Goal: Task Accomplishment & Management: Use online tool/utility

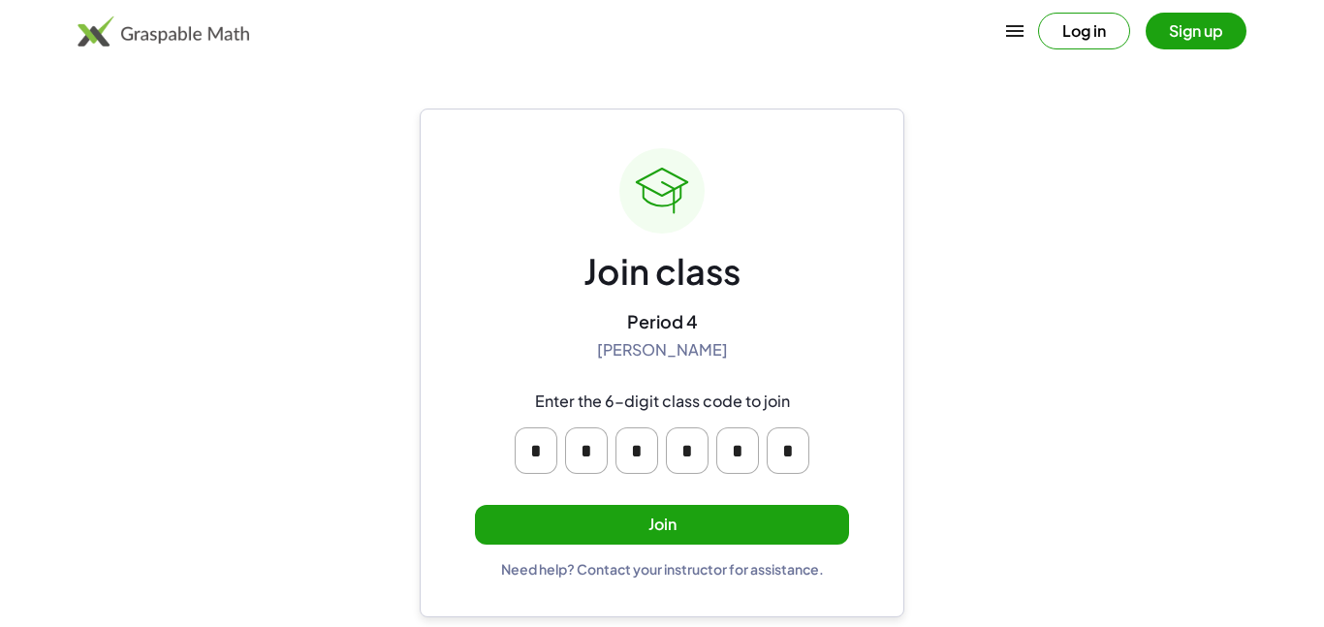
click at [650, 533] on button "Join" at bounding box center [662, 525] width 374 height 40
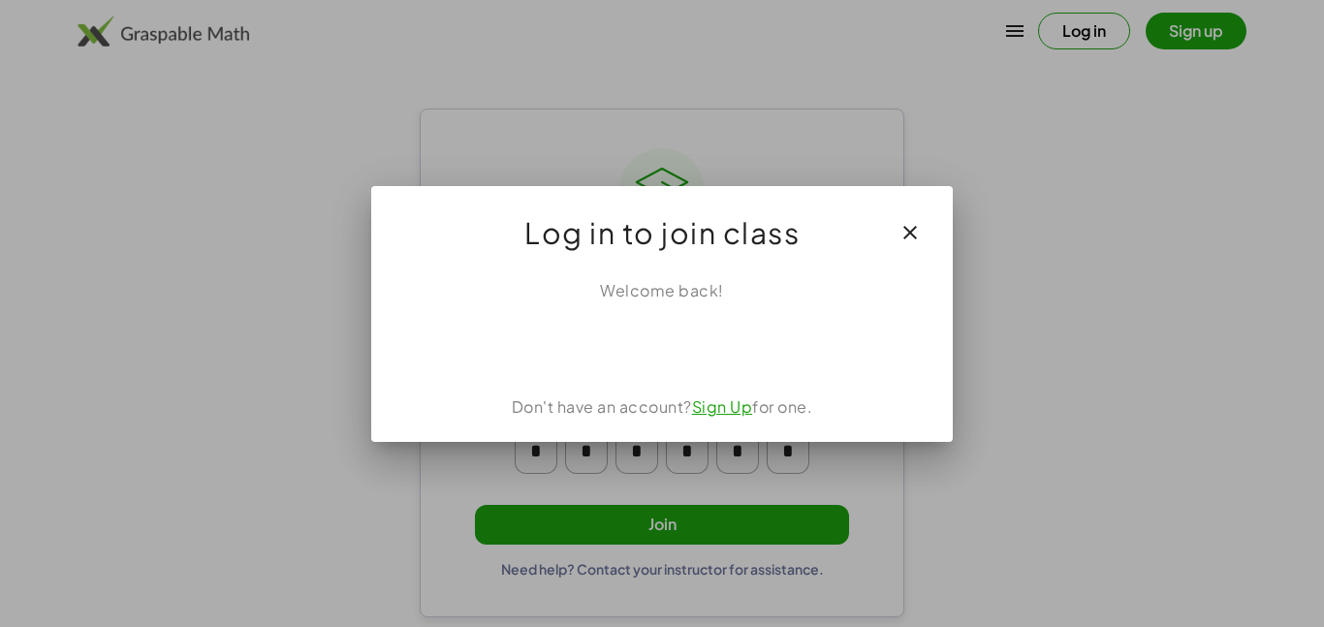
click at [925, 228] on button "button" at bounding box center [910, 232] width 47 height 47
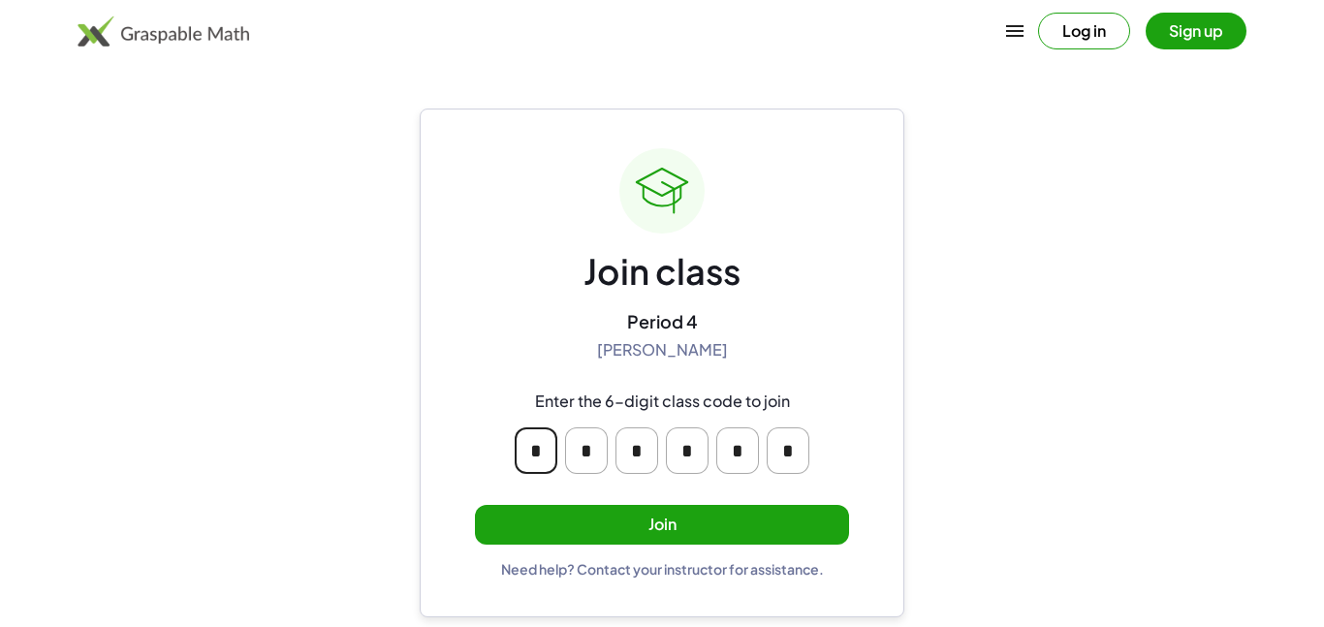
click at [545, 454] on input "*" at bounding box center [536, 450] width 43 height 47
click at [602, 516] on button "Join" at bounding box center [662, 525] width 374 height 40
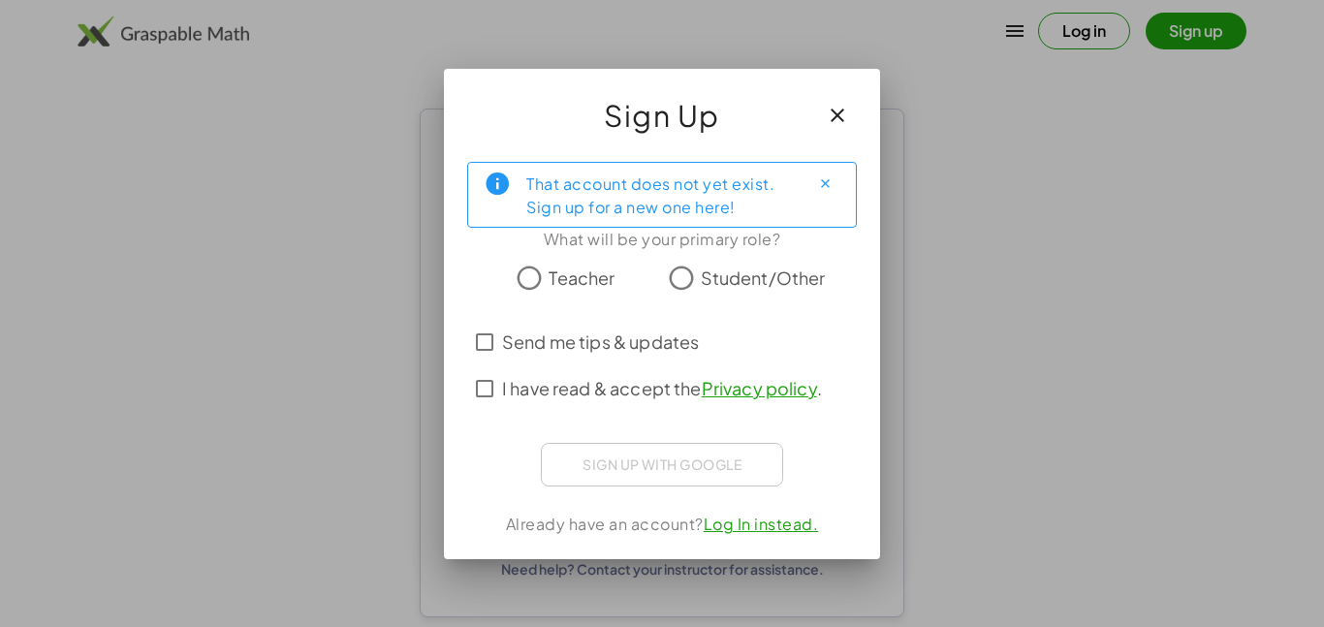
click at [750, 293] on label "Student/Other" at bounding box center [763, 278] width 125 height 39
click at [661, 458] on div "Sign up with Google Sign in with Google Sign in with Google. Opens in new tab" at bounding box center [662, 465] width 242 height 44
click at [608, 383] on span "I have read & accept the Privacy policy ." at bounding box center [662, 388] width 320 height 26
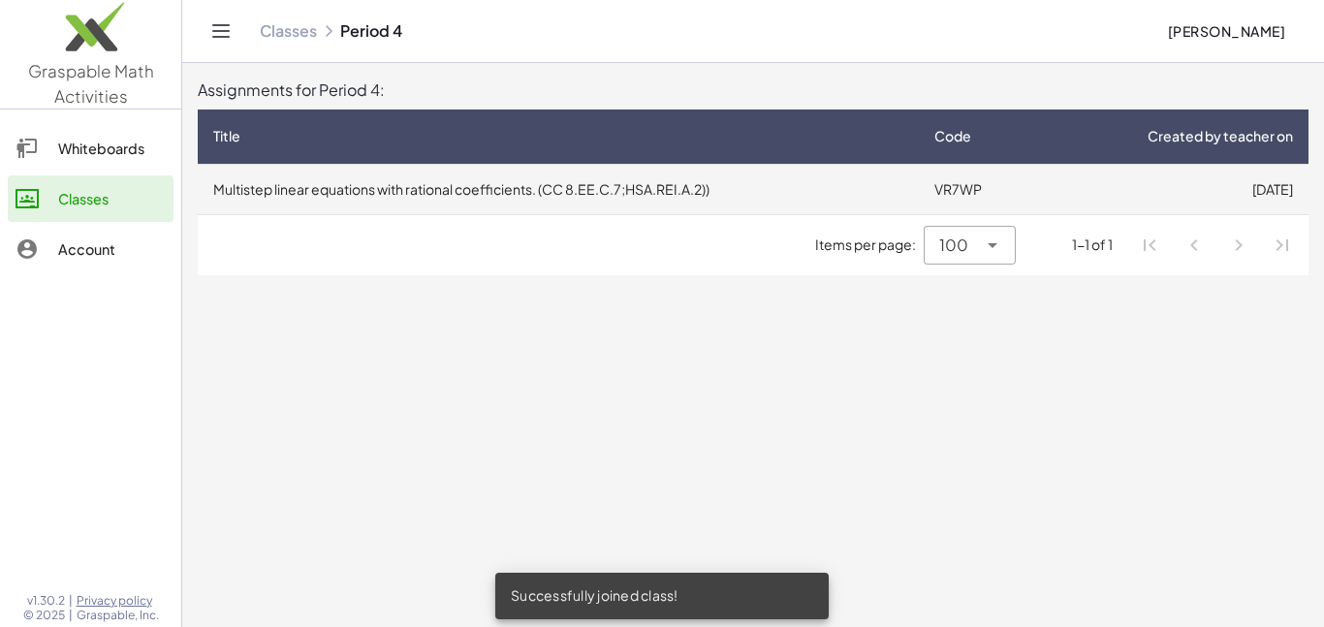
click at [956, 181] on td "VR7WP" at bounding box center [979, 189] width 120 height 50
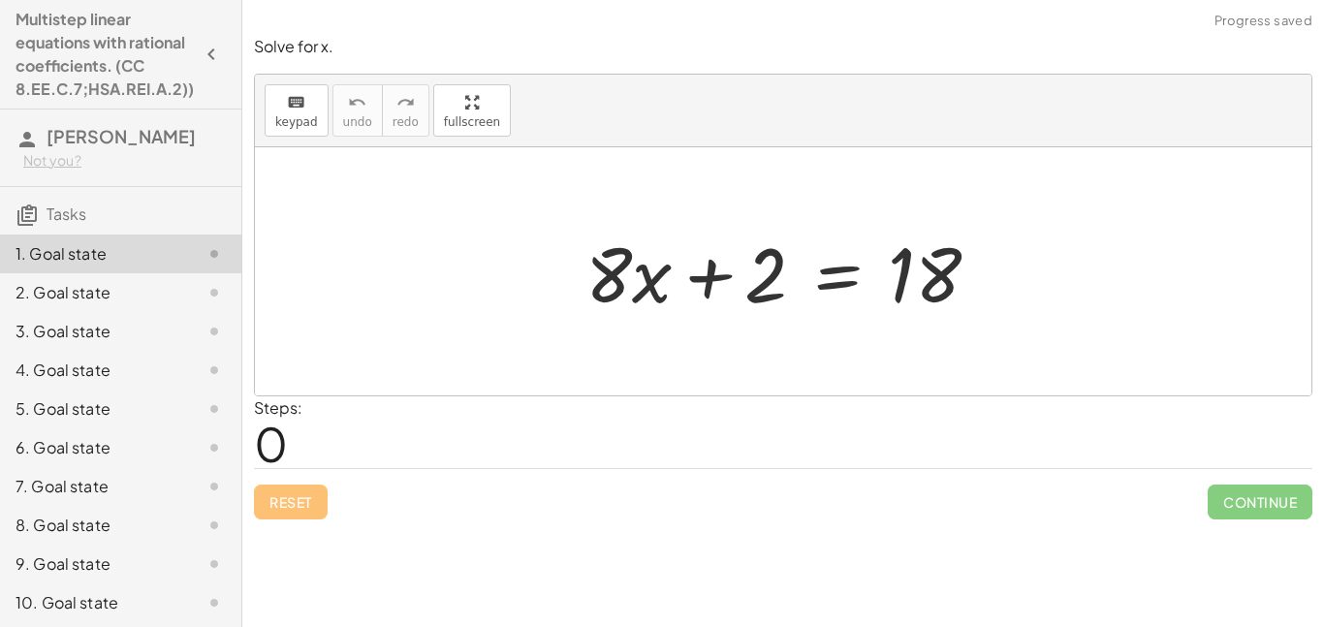
click at [280, 436] on span "0" at bounding box center [271, 443] width 34 height 59
click at [284, 442] on span "0" at bounding box center [271, 443] width 34 height 59
click at [647, 291] on div at bounding box center [790, 272] width 429 height 100
click at [267, 446] on span "0" at bounding box center [271, 443] width 34 height 59
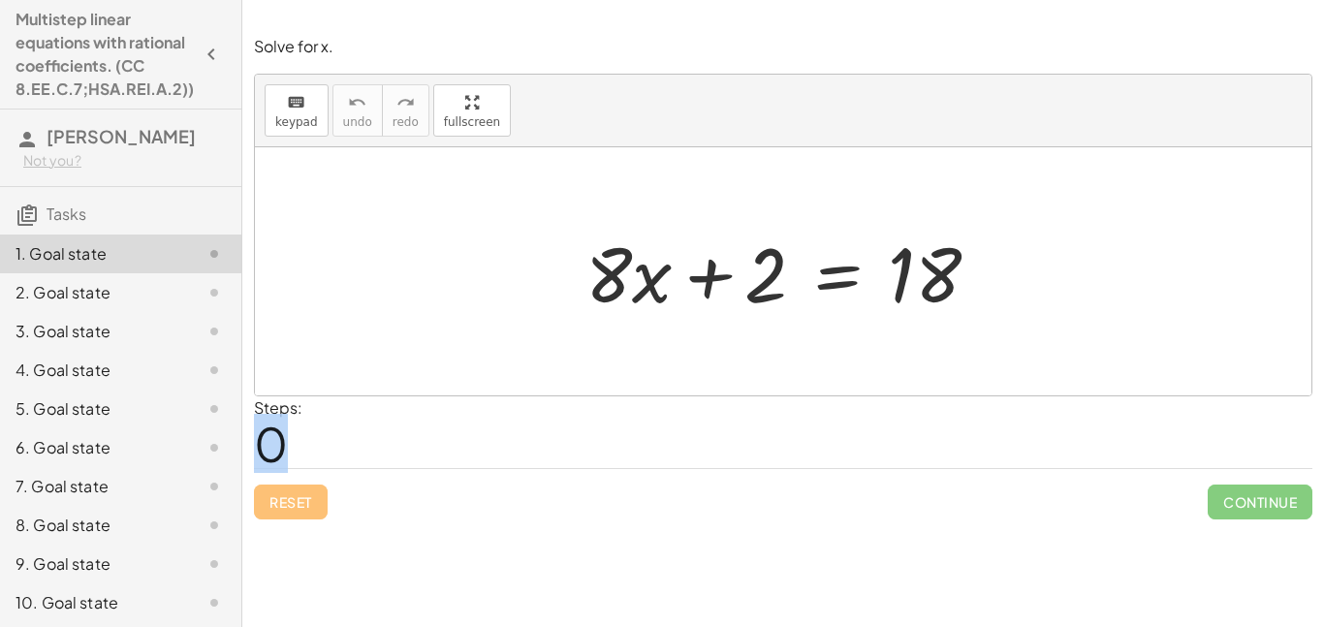
click at [395, 443] on div "Steps: 0" at bounding box center [783, 432] width 1058 height 72
click at [646, 292] on div at bounding box center [790, 272] width 429 height 100
click at [652, 277] on div at bounding box center [790, 272] width 429 height 100
click at [785, 305] on div at bounding box center [790, 272] width 429 height 100
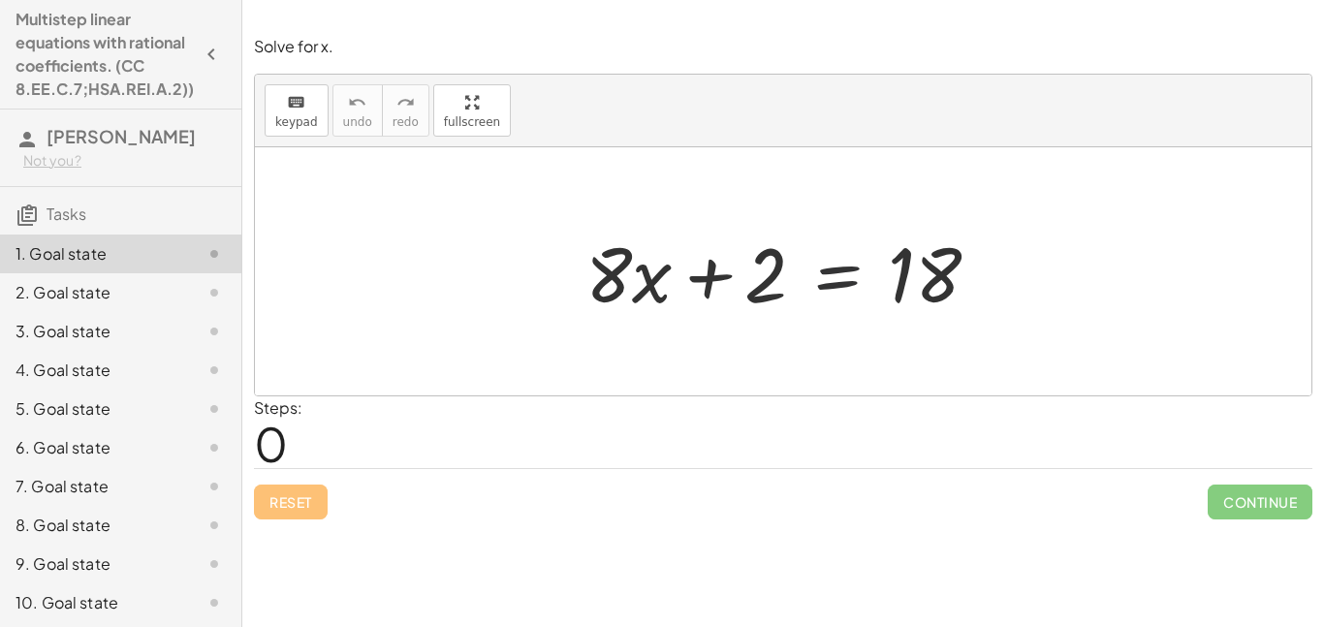
click at [872, 272] on div at bounding box center [790, 272] width 429 height 100
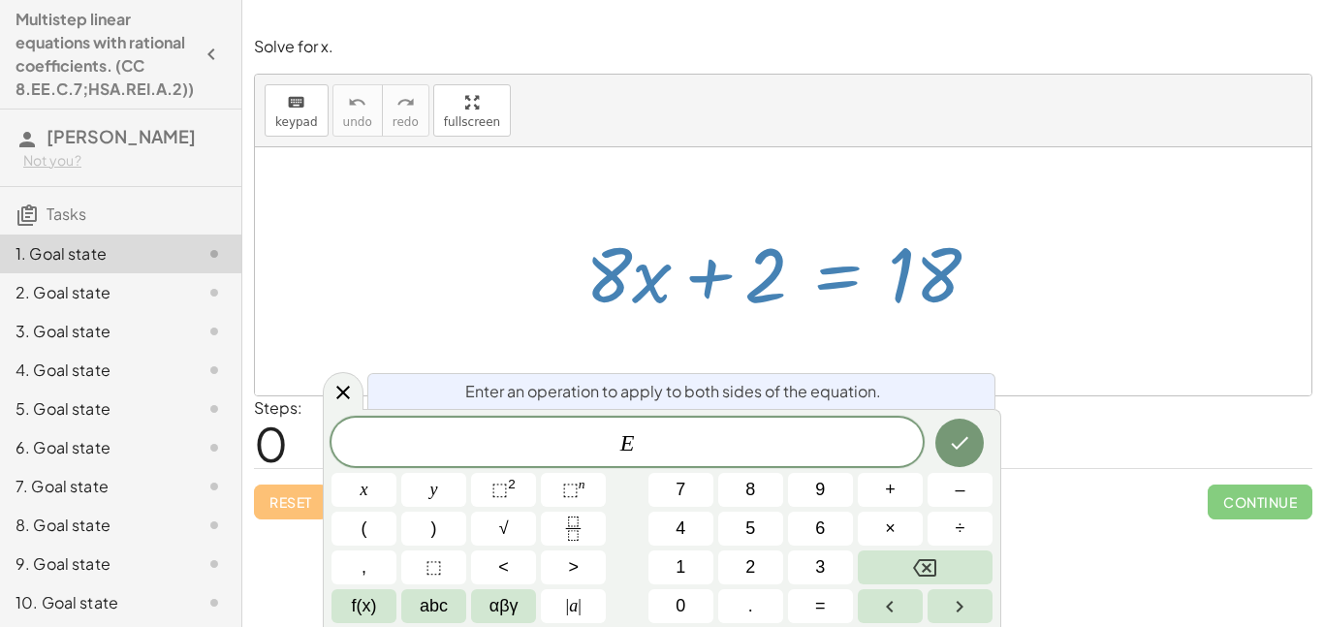
click at [649, 442] on span "E ​" at bounding box center [626, 443] width 591 height 27
click at [342, 387] on icon at bounding box center [342, 392] width 23 height 23
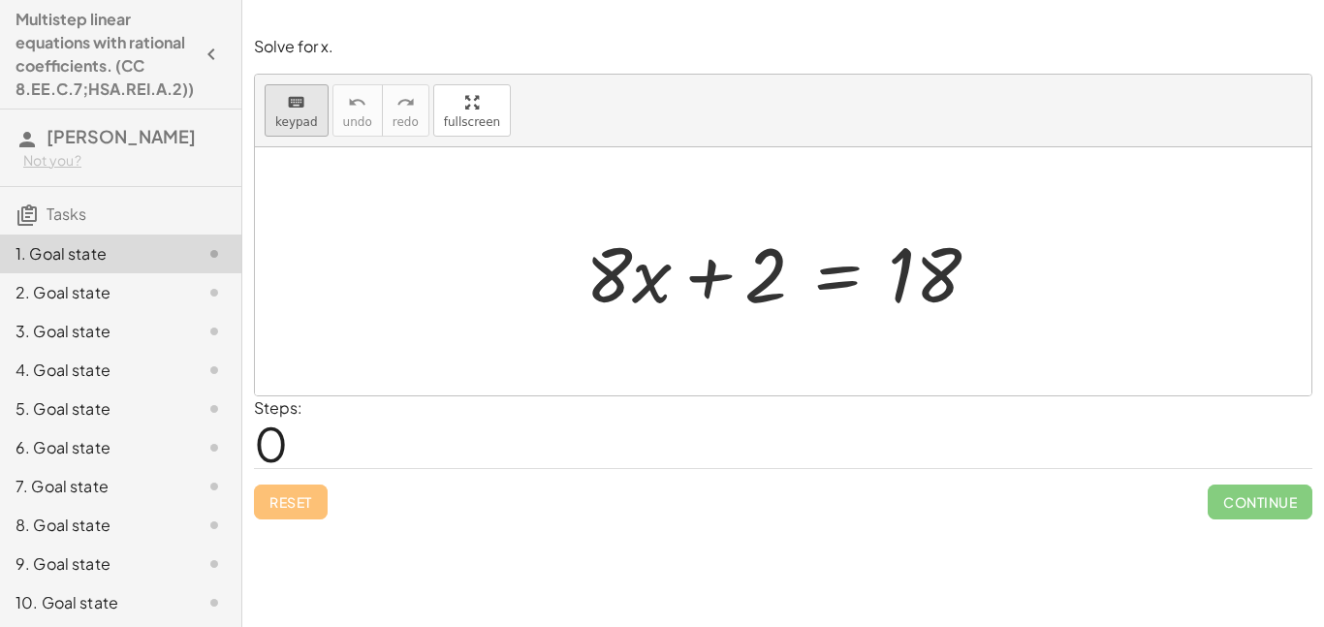
click at [294, 115] on span "keypad" at bounding box center [296, 122] width 43 height 14
click at [639, 287] on div at bounding box center [628, 274] width 86 height 90
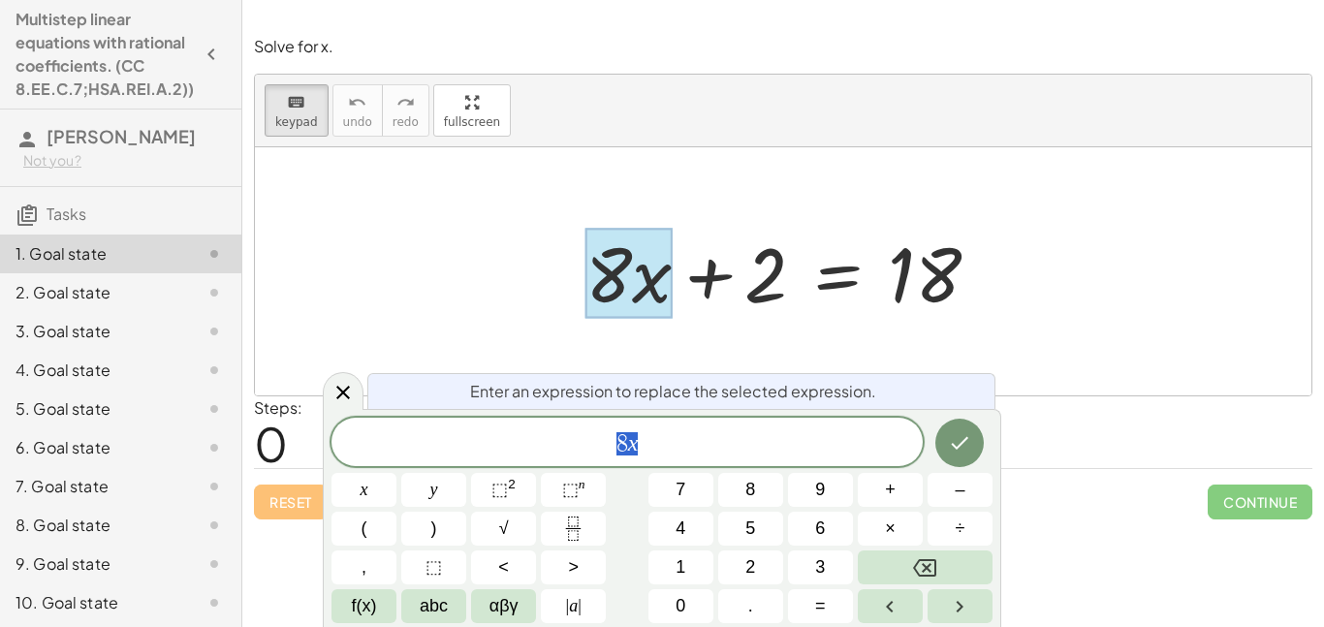
click at [1056, 332] on div at bounding box center [783, 271] width 1056 height 248
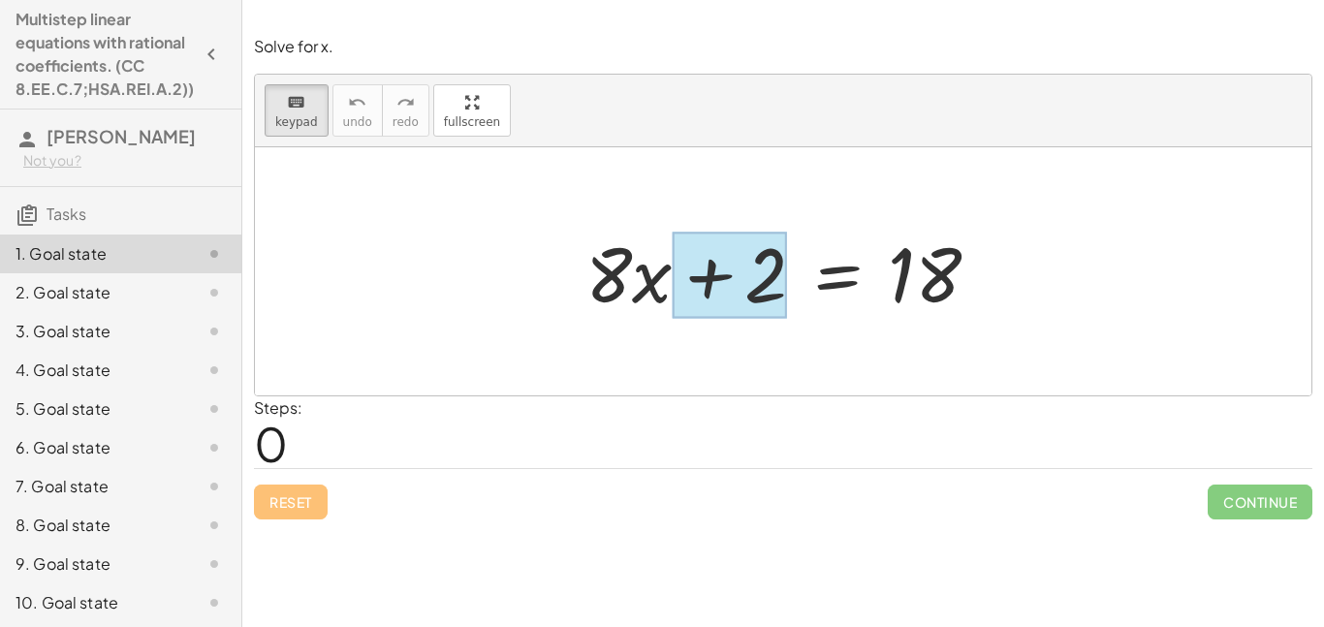
click at [776, 278] on div at bounding box center [729, 276] width 115 height 86
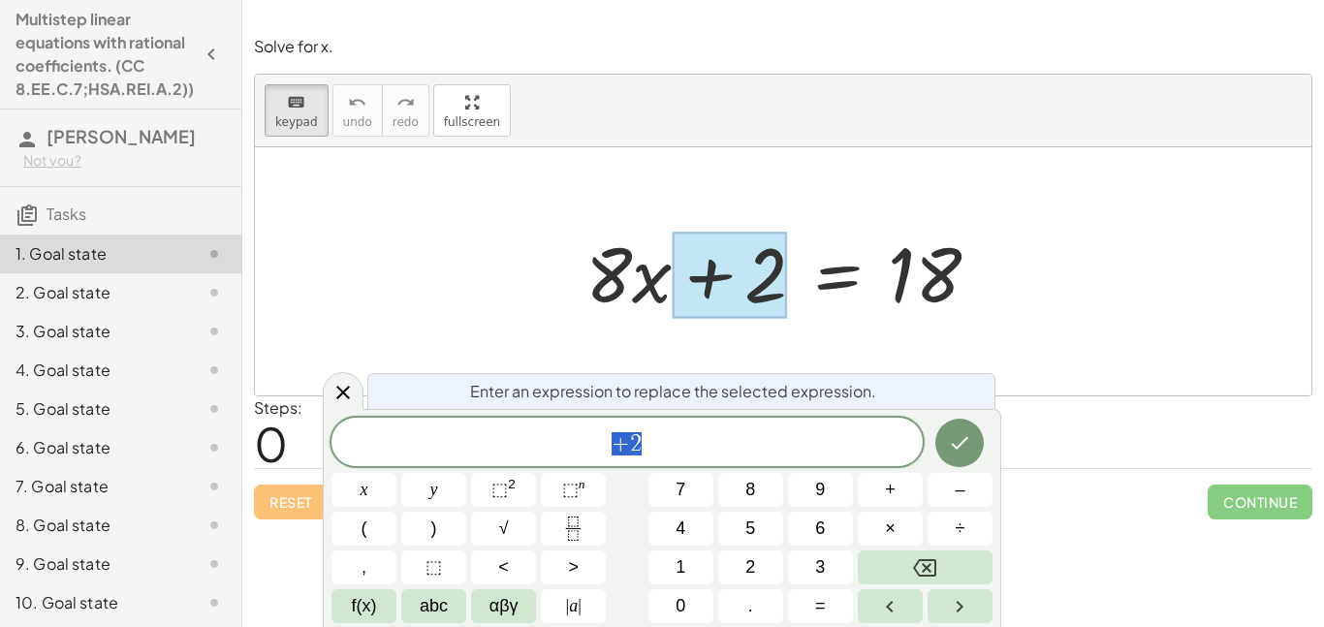
click at [1060, 384] on div at bounding box center [783, 271] width 1056 height 248
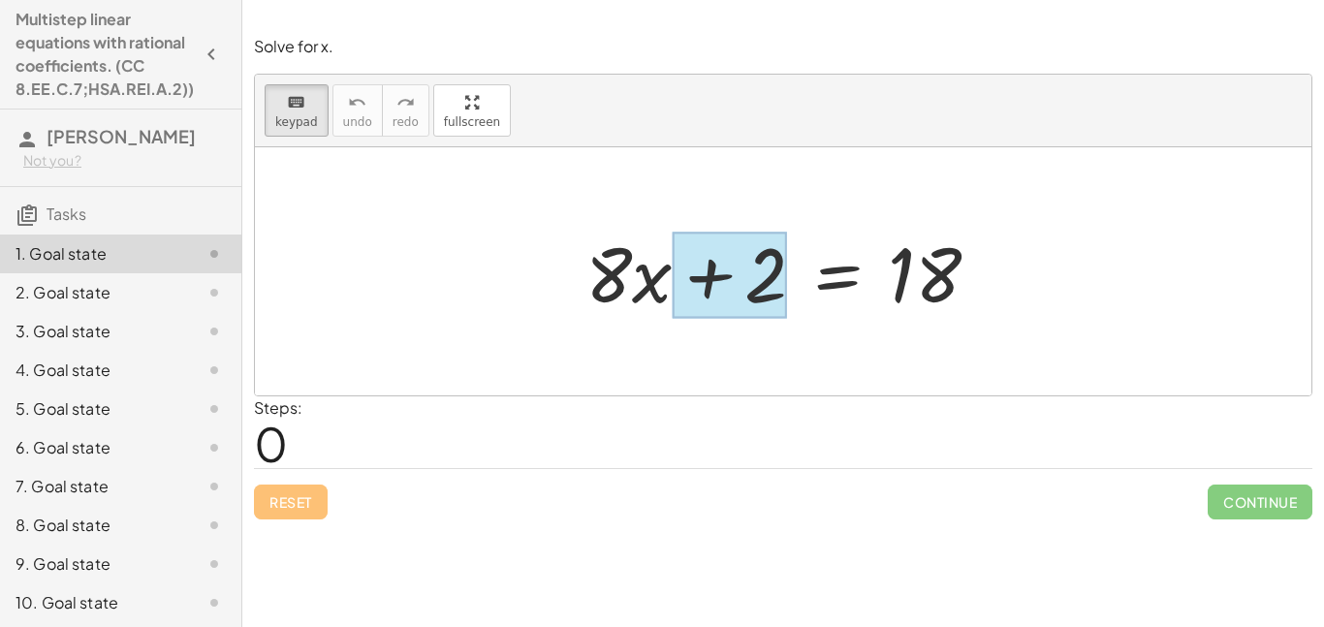
click at [775, 270] on div at bounding box center [729, 276] width 115 height 86
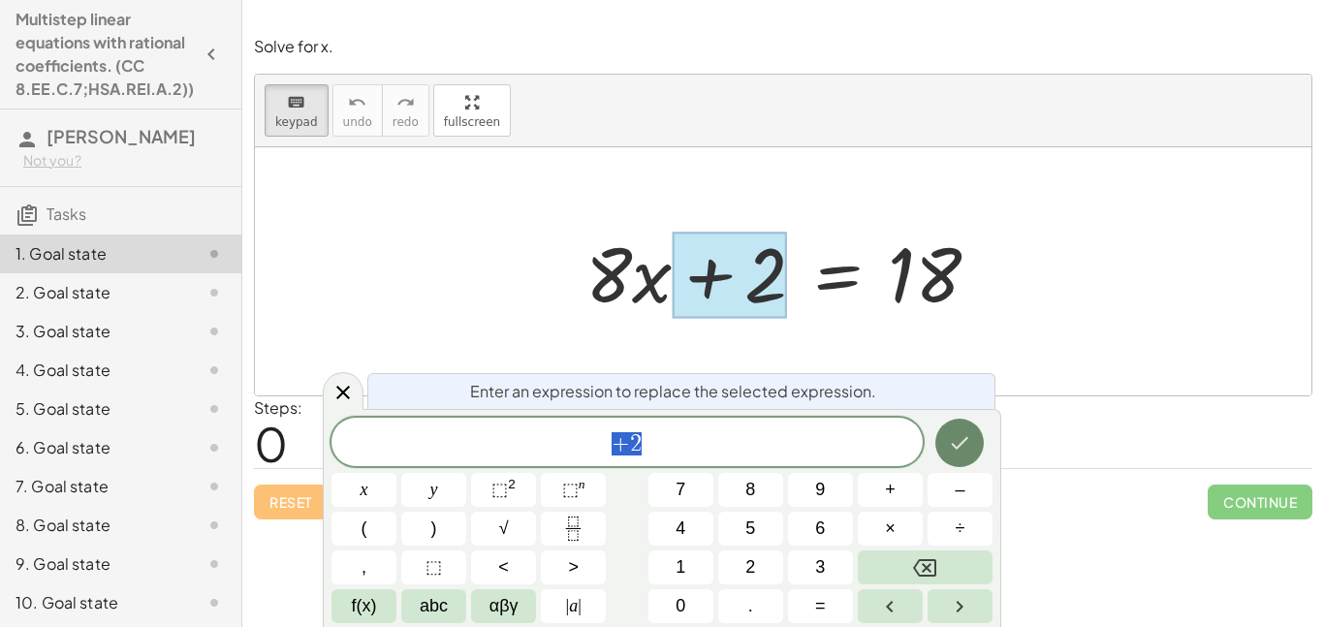
click at [975, 452] on button "Done" at bounding box center [959, 443] width 48 height 48
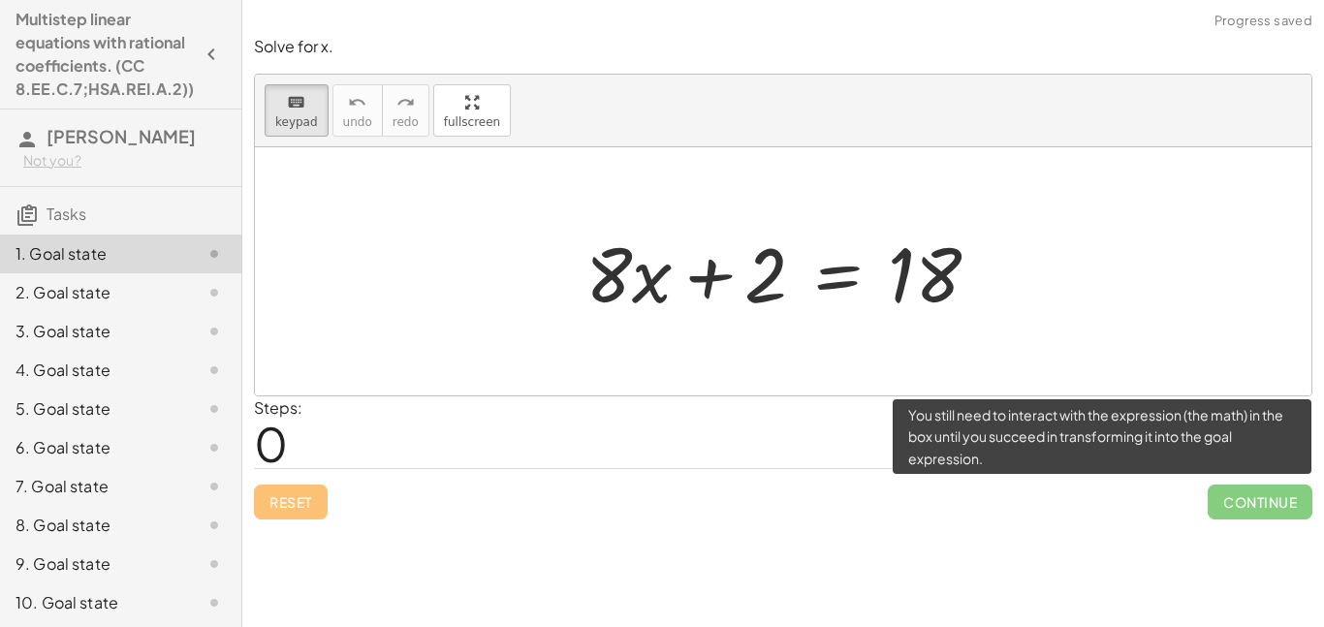
click at [1243, 498] on span "Continue" at bounding box center [1260, 502] width 105 height 35
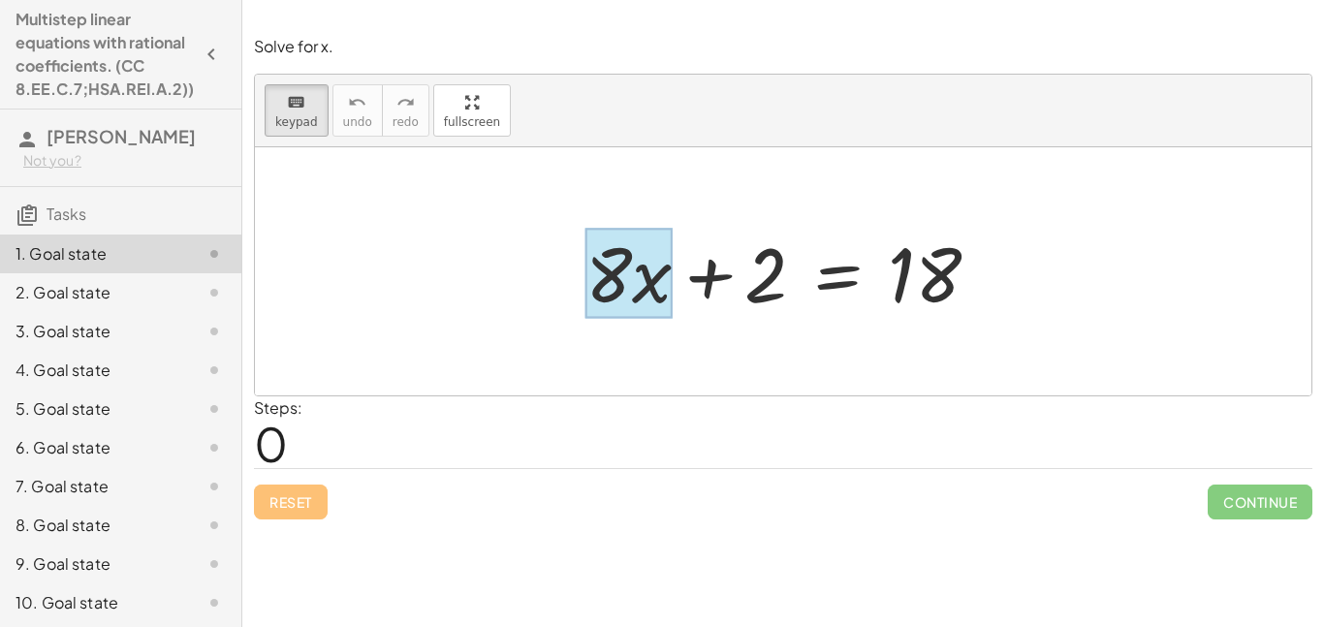
click at [637, 284] on div at bounding box center [628, 274] width 86 height 90
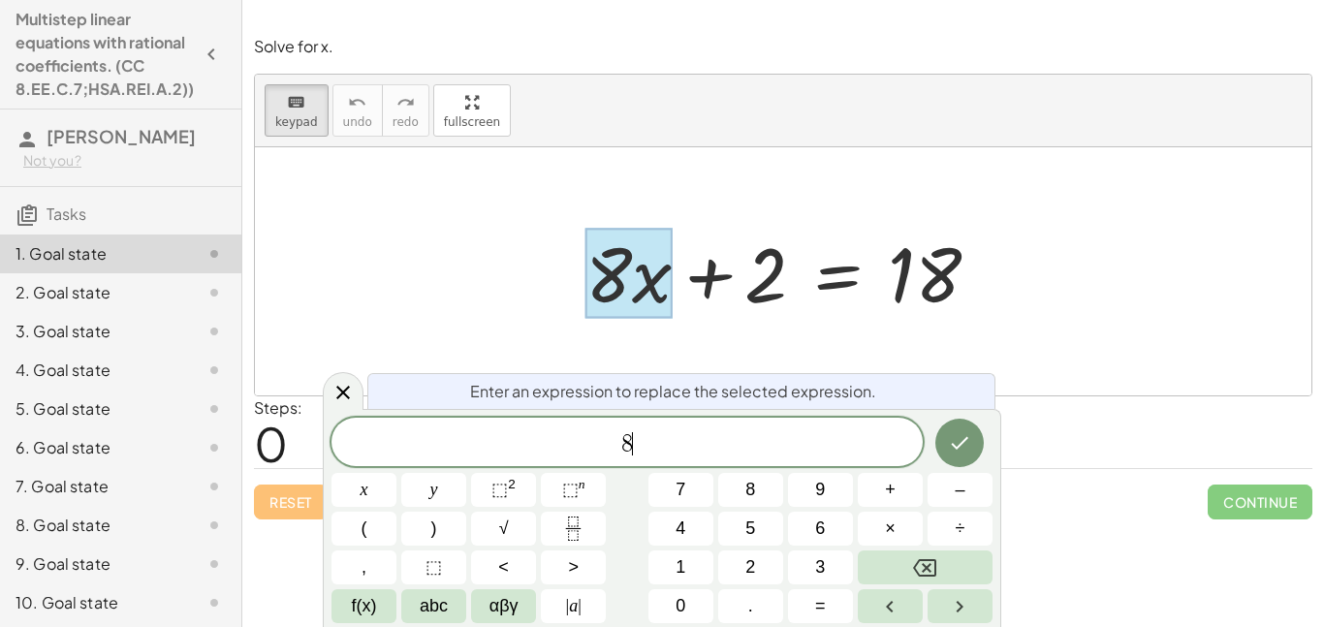
scroll to position [4, 0]
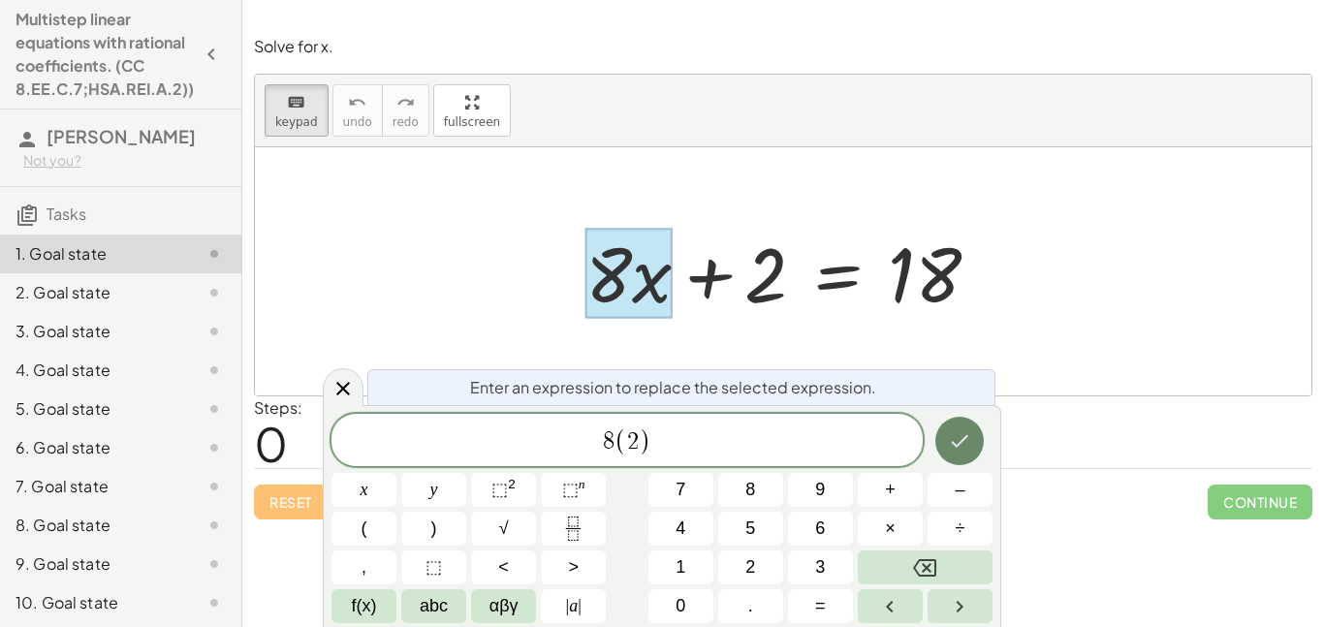
click at [950, 419] on button "Done" at bounding box center [959, 441] width 48 height 48
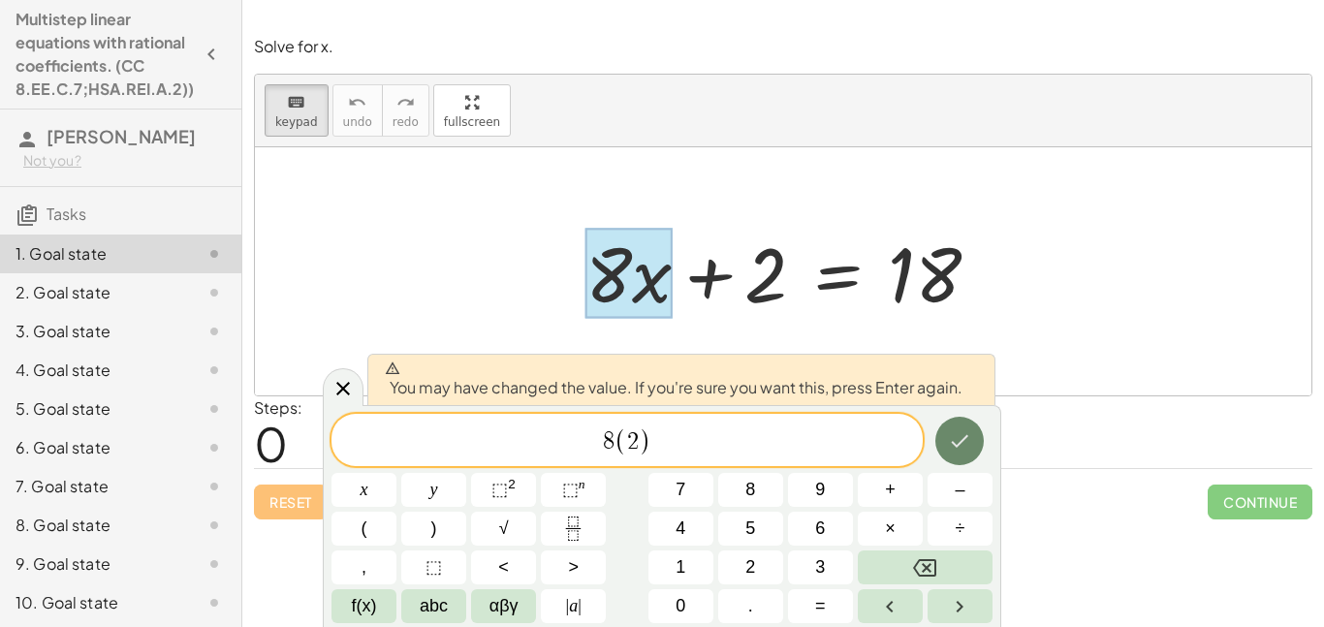
click at [964, 429] on icon "Done" at bounding box center [959, 440] width 23 height 23
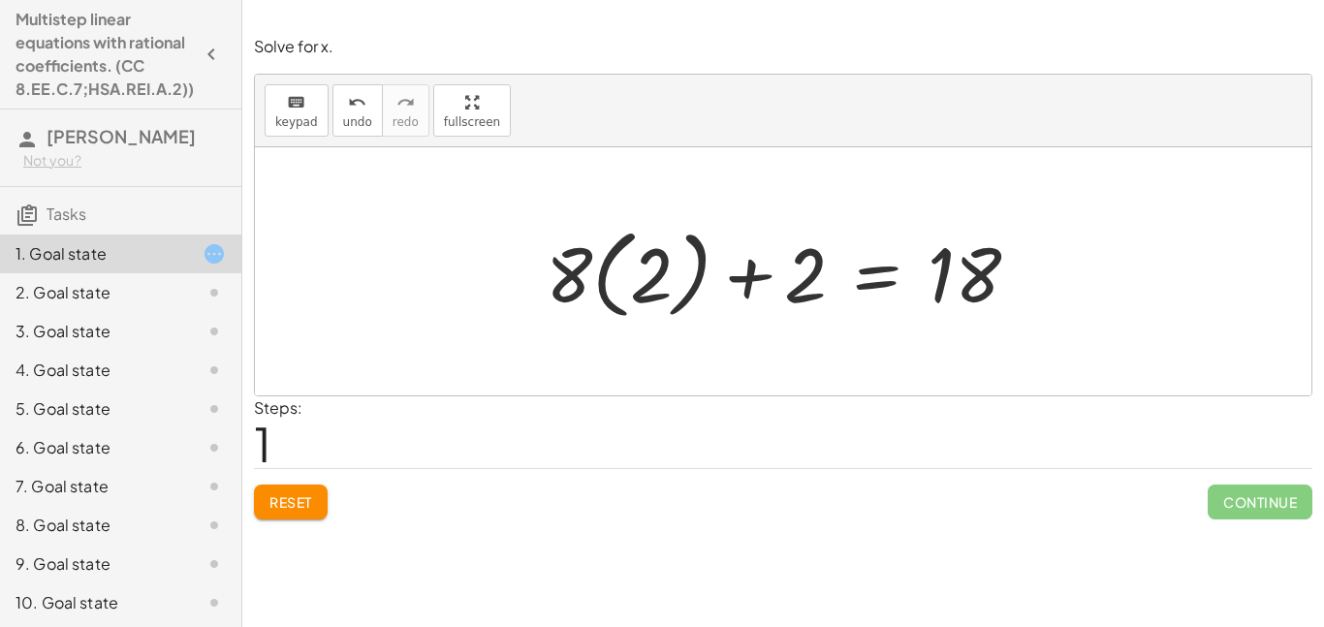
click at [669, 287] on div at bounding box center [790, 272] width 508 height 108
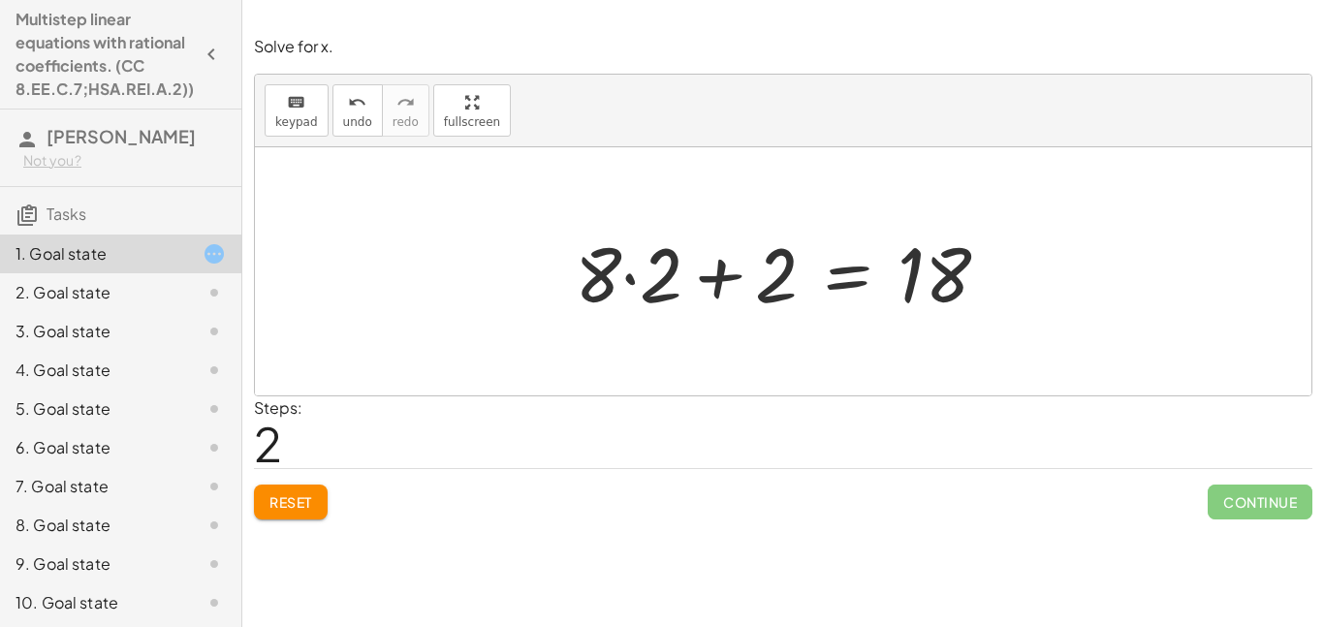
click at [769, 300] on div at bounding box center [790, 272] width 450 height 100
click at [655, 267] on div at bounding box center [790, 272] width 450 height 100
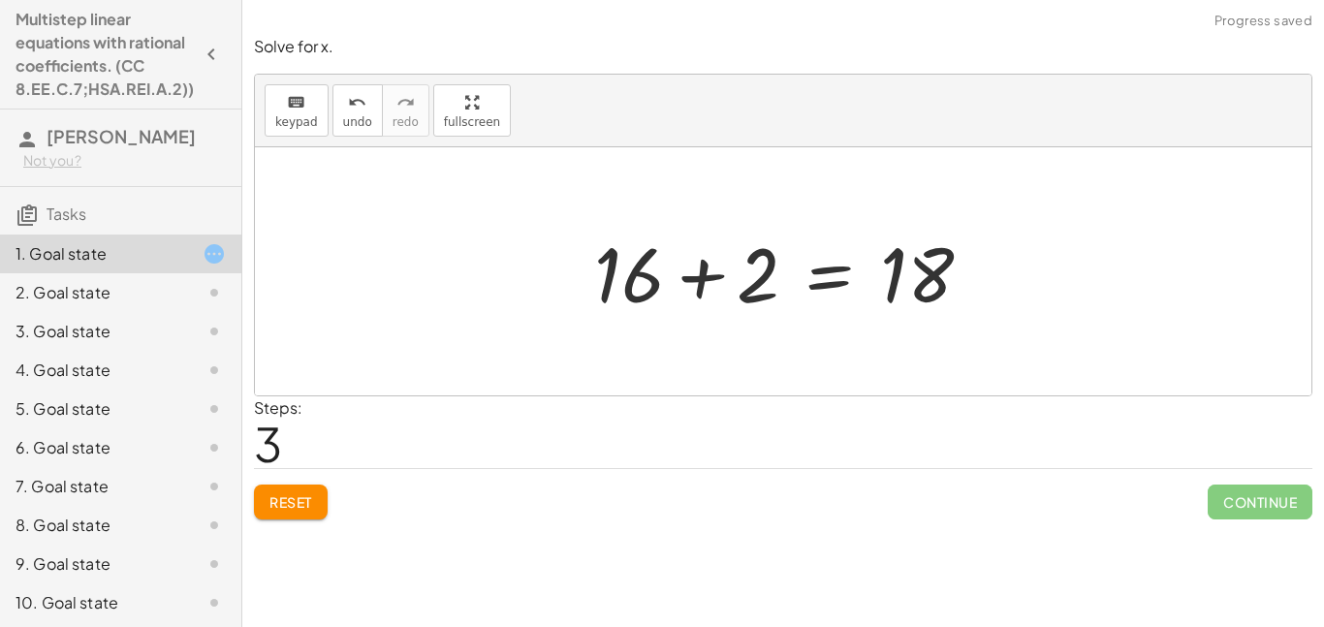
click at [639, 290] on div at bounding box center [790, 272] width 412 height 100
click at [623, 285] on div at bounding box center [790, 272] width 412 height 100
click at [719, 294] on div at bounding box center [790, 272] width 412 height 100
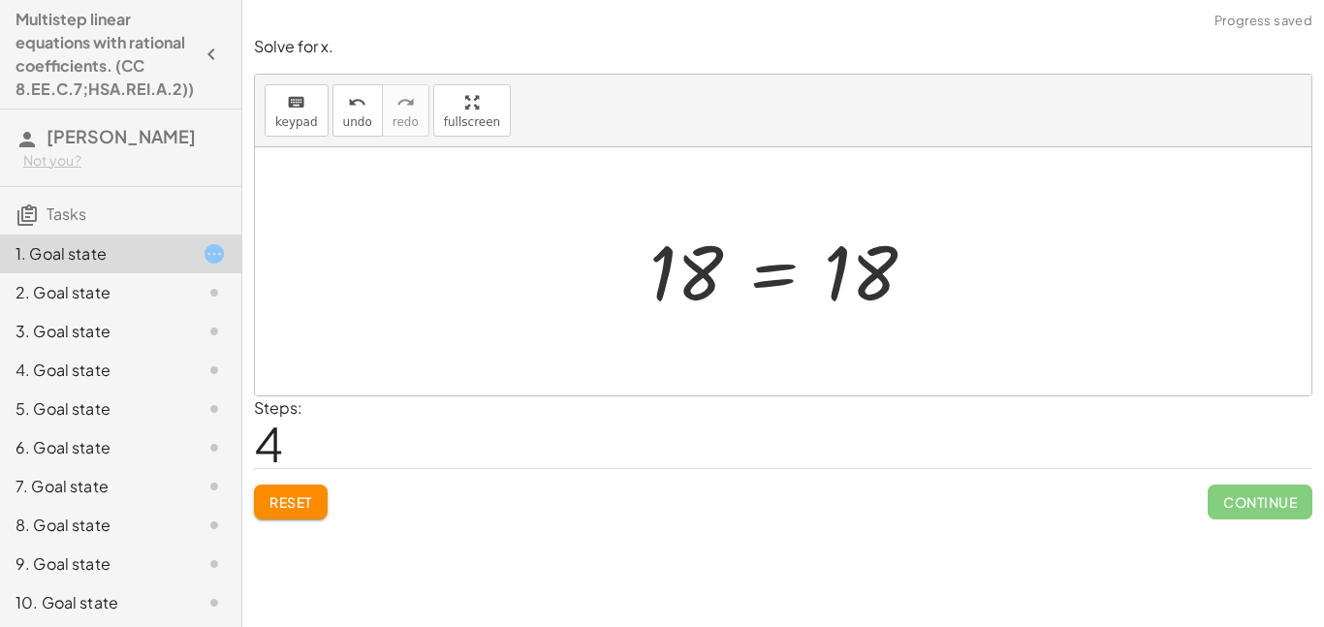
click at [732, 262] on div at bounding box center [790, 272] width 301 height 96
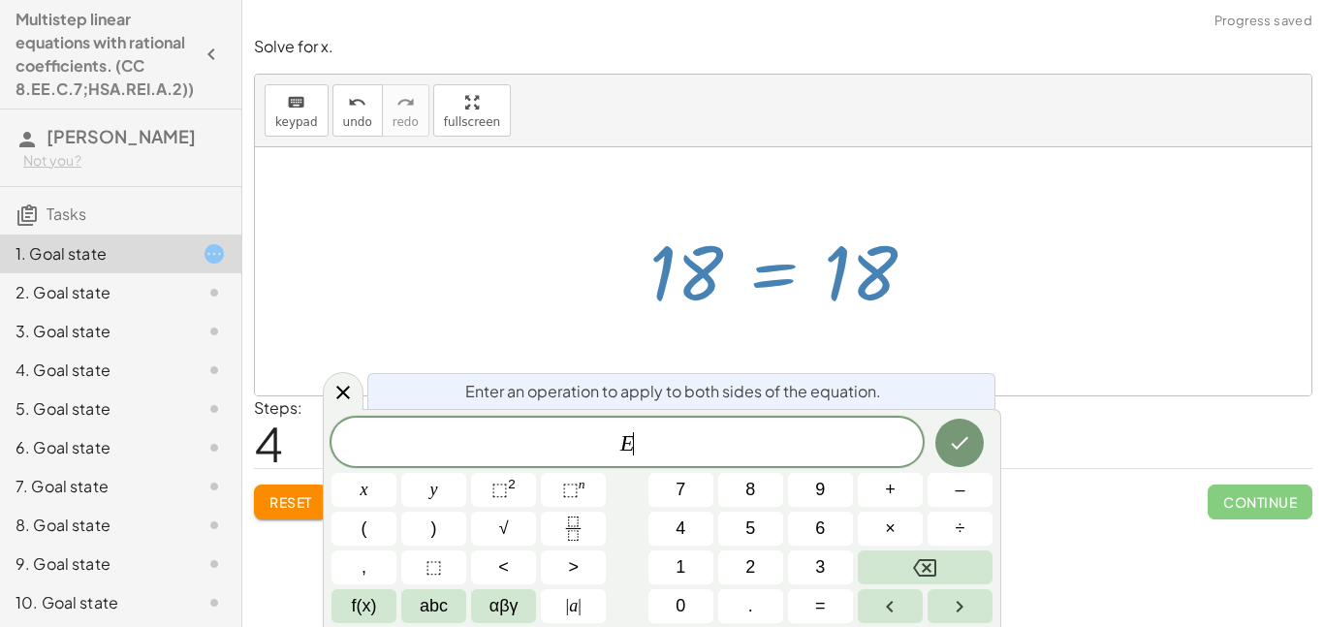
scroll to position [5, 0]
click at [1029, 329] on div at bounding box center [783, 271] width 1056 height 248
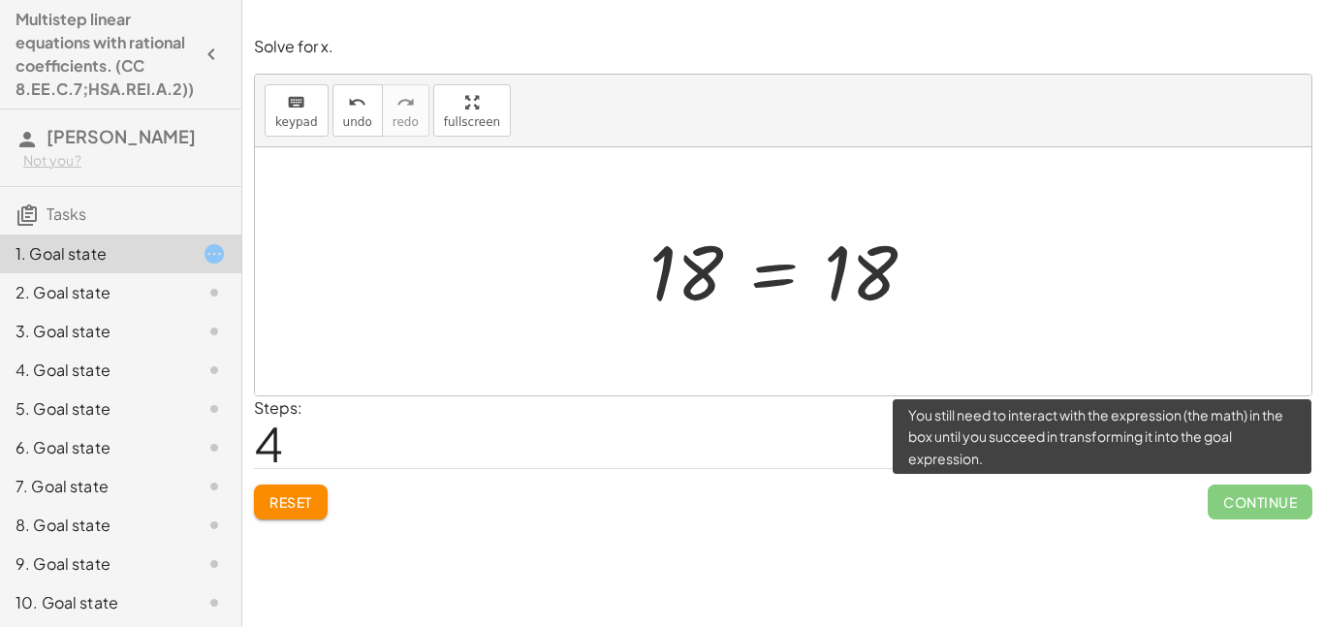
click at [1264, 491] on span "Continue" at bounding box center [1260, 502] width 105 height 35
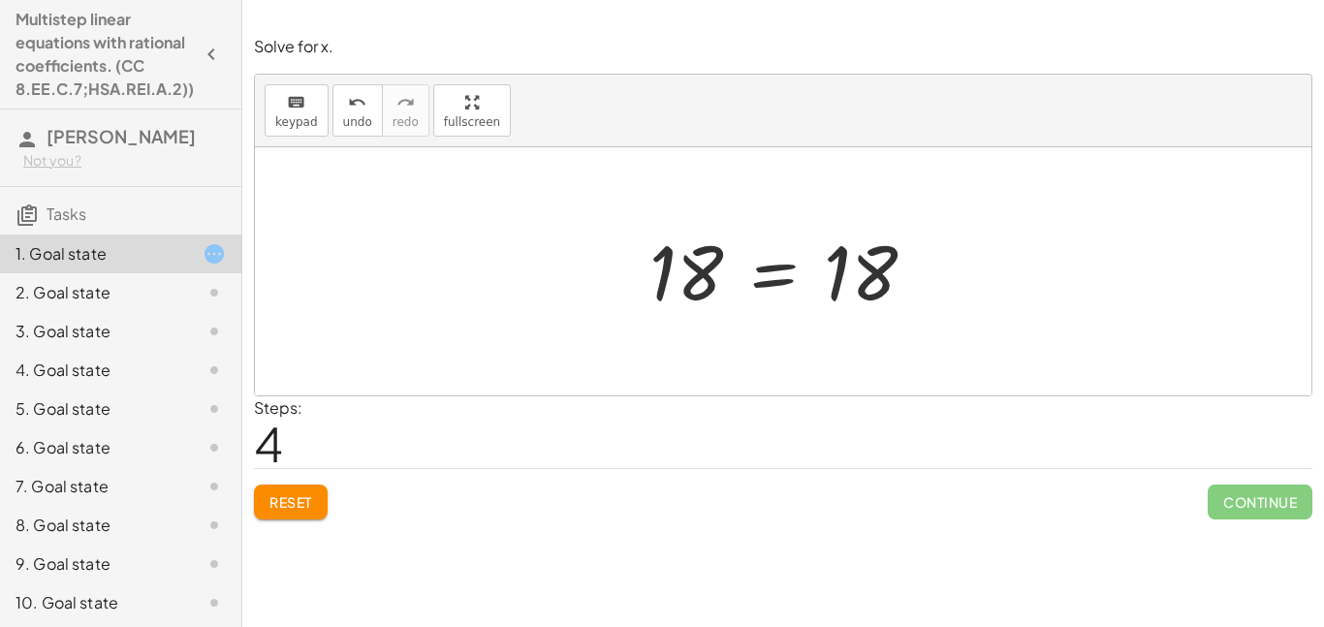
click at [781, 273] on div at bounding box center [790, 272] width 301 height 96
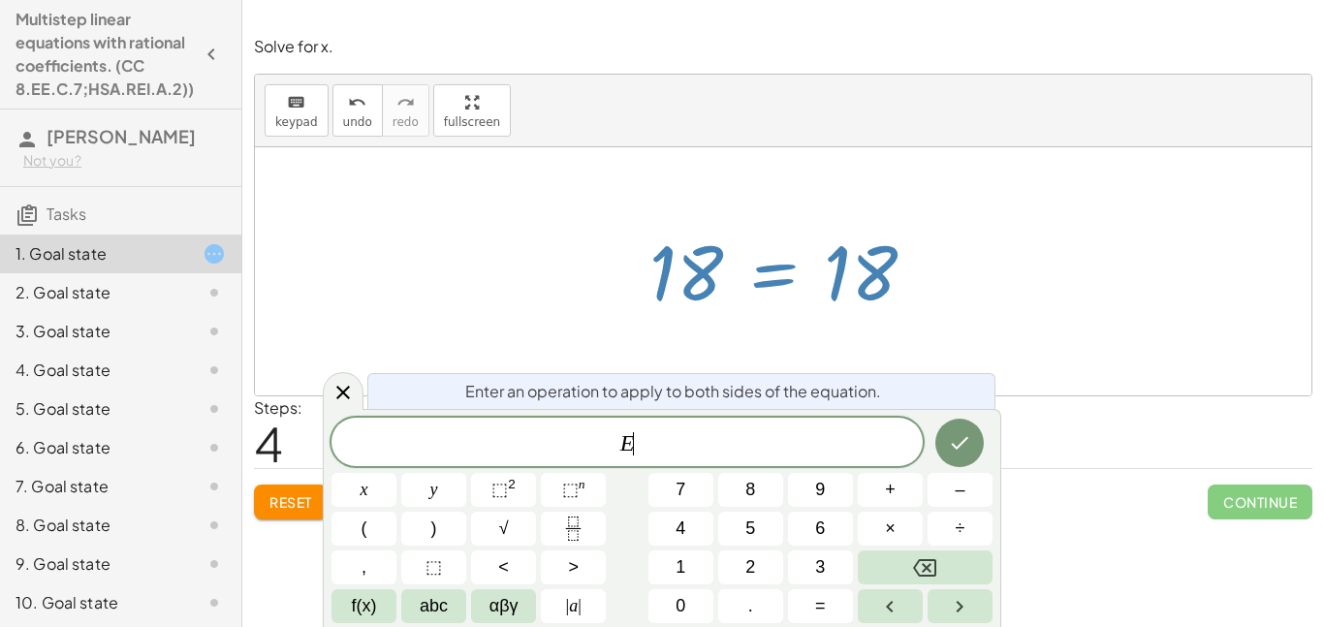
scroll to position [6, 0]
click at [944, 447] on button "Done" at bounding box center [959, 443] width 48 height 48
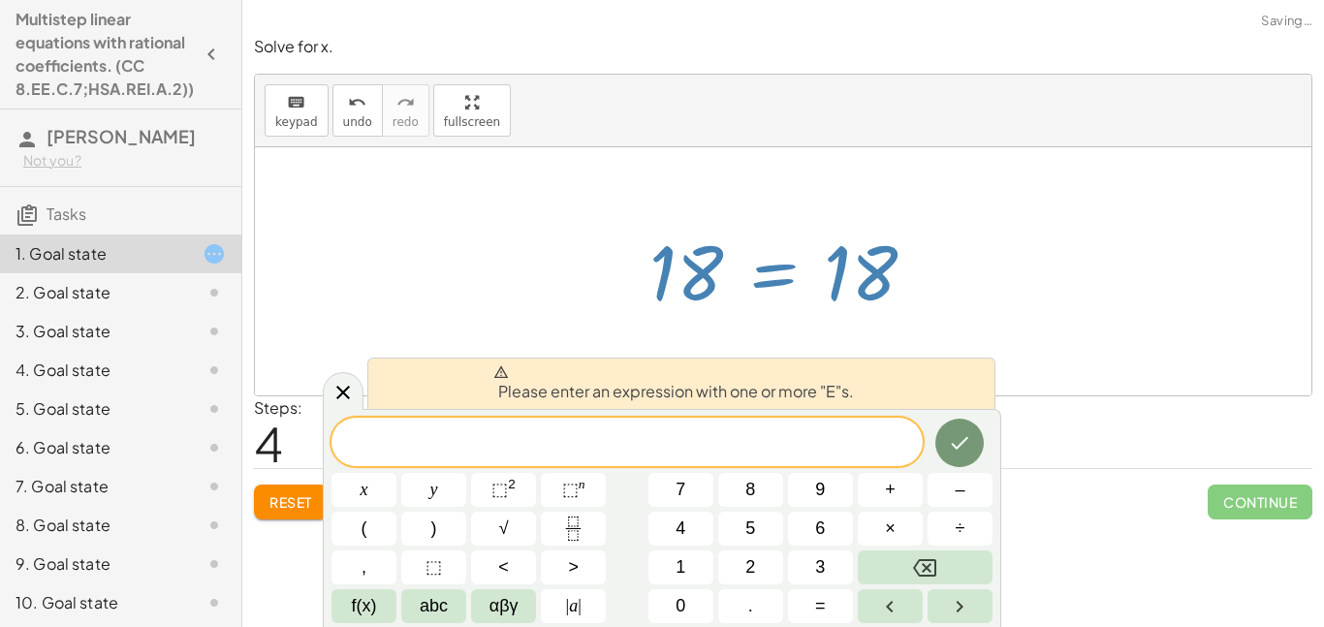
click at [691, 289] on div at bounding box center [790, 272] width 301 height 96
click at [1078, 352] on div at bounding box center [783, 271] width 1056 height 248
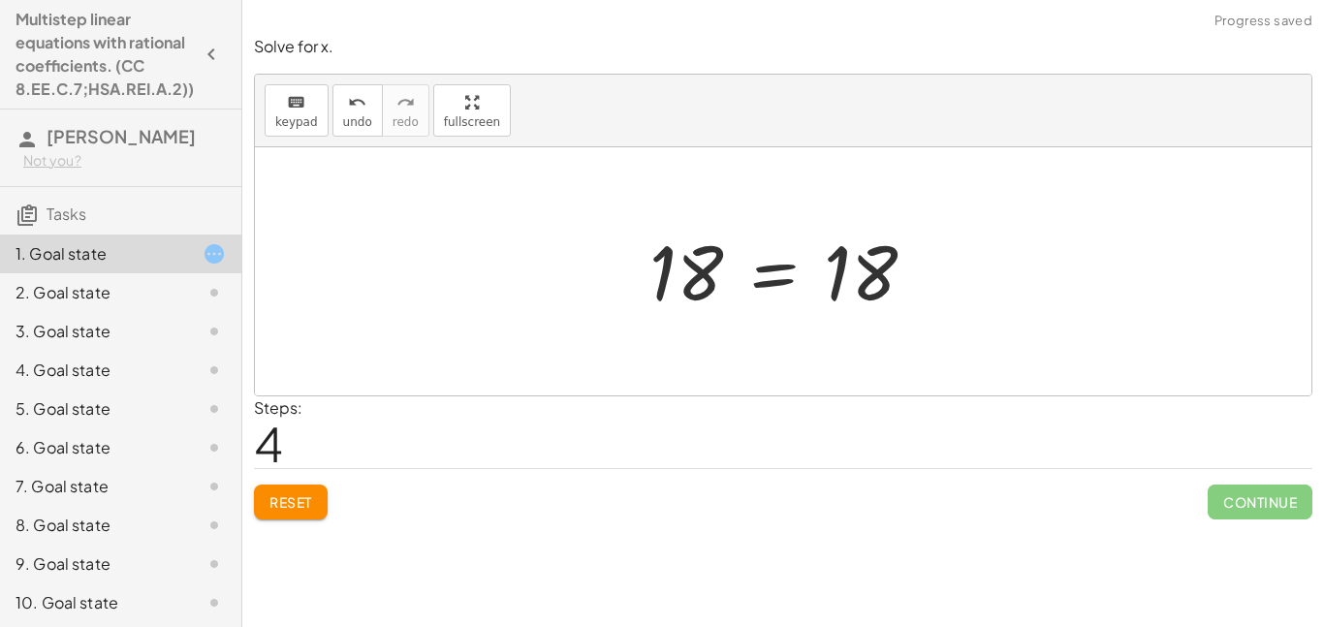
click at [709, 270] on div at bounding box center [790, 272] width 301 height 96
click at [811, 279] on div at bounding box center [790, 272] width 301 height 96
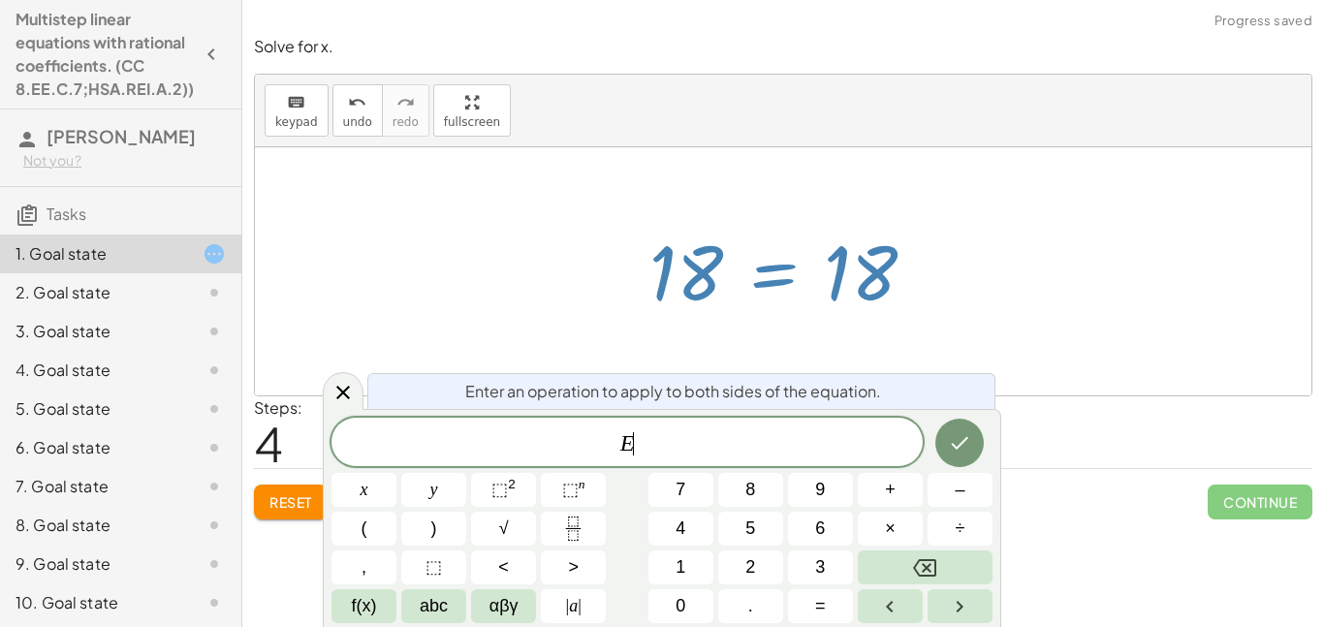
scroll to position [7, 0]
click at [954, 459] on button "Done" at bounding box center [959, 443] width 48 height 48
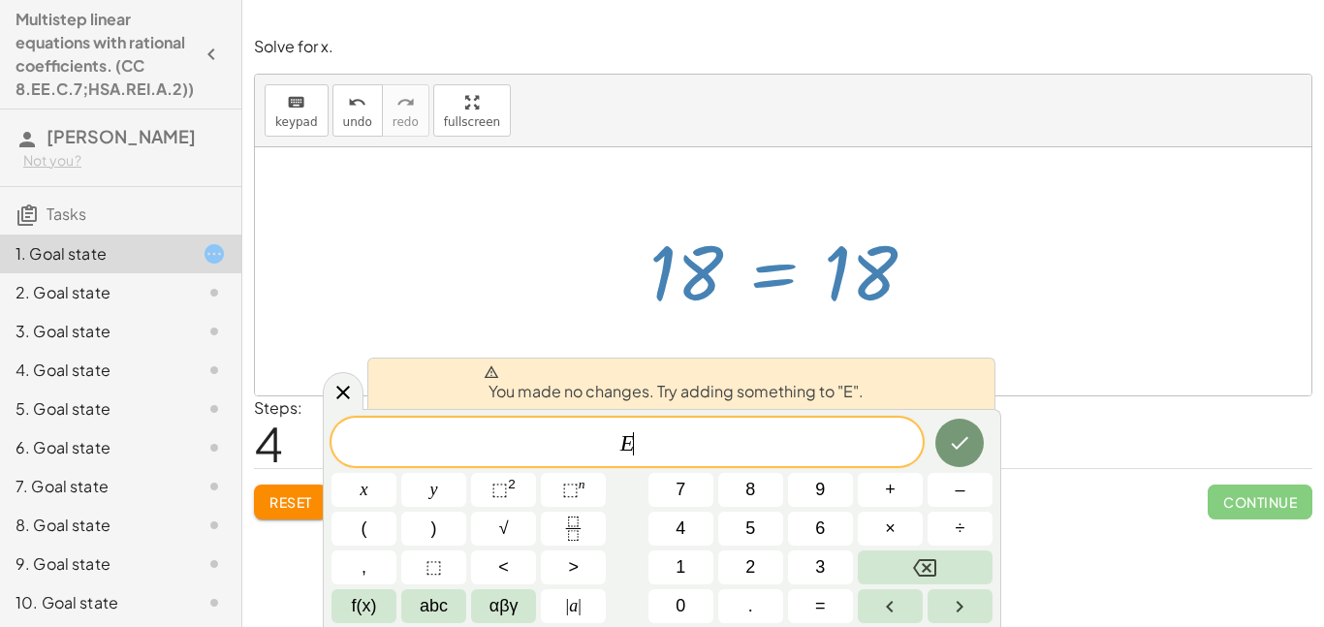
click at [748, 438] on span "E ​" at bounding box center [626, 443] width 591 height 27
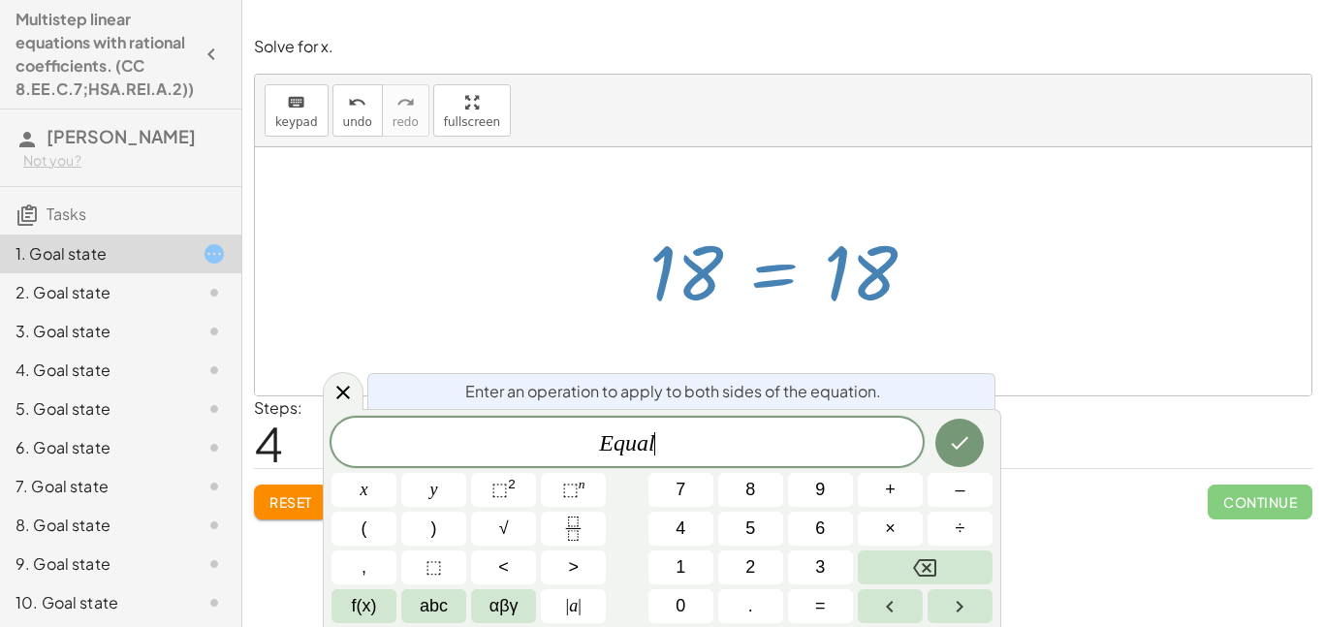
scroll to position [11, 0]
click at [974, 436] on button "Done" at bounding box center [959, 443] width 48 height 48
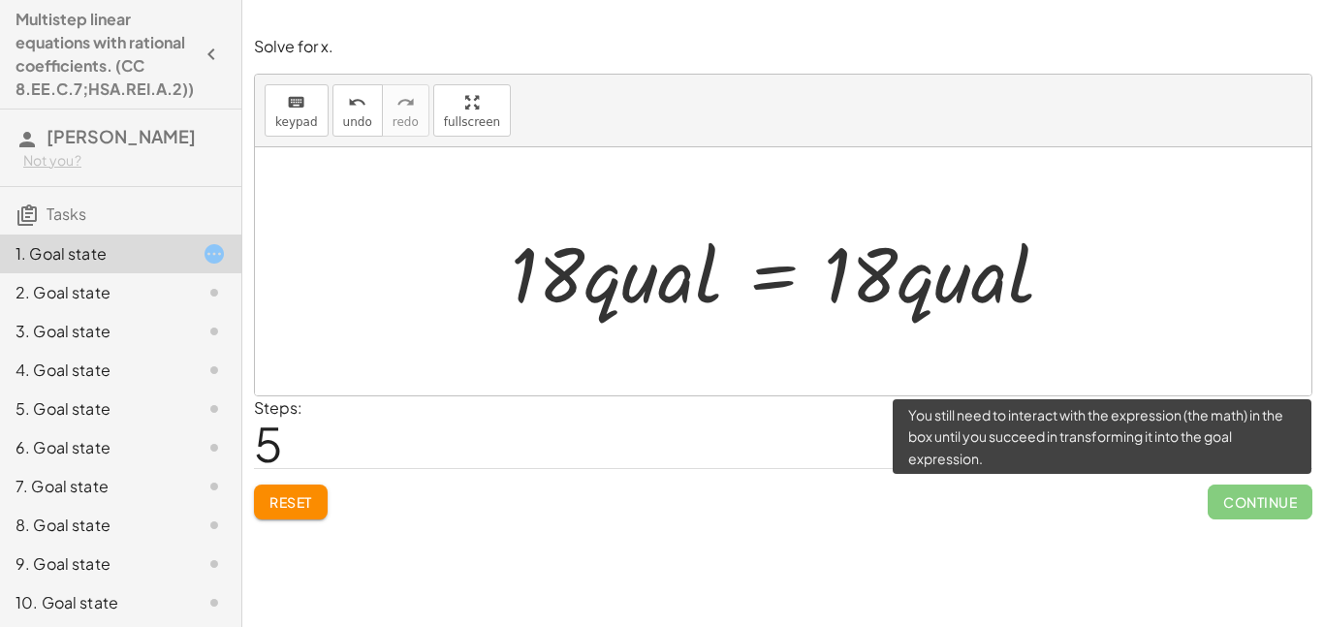
click at [1219, 515] on span "Continue" at bounding box center [1260, 502] width 105 height 35
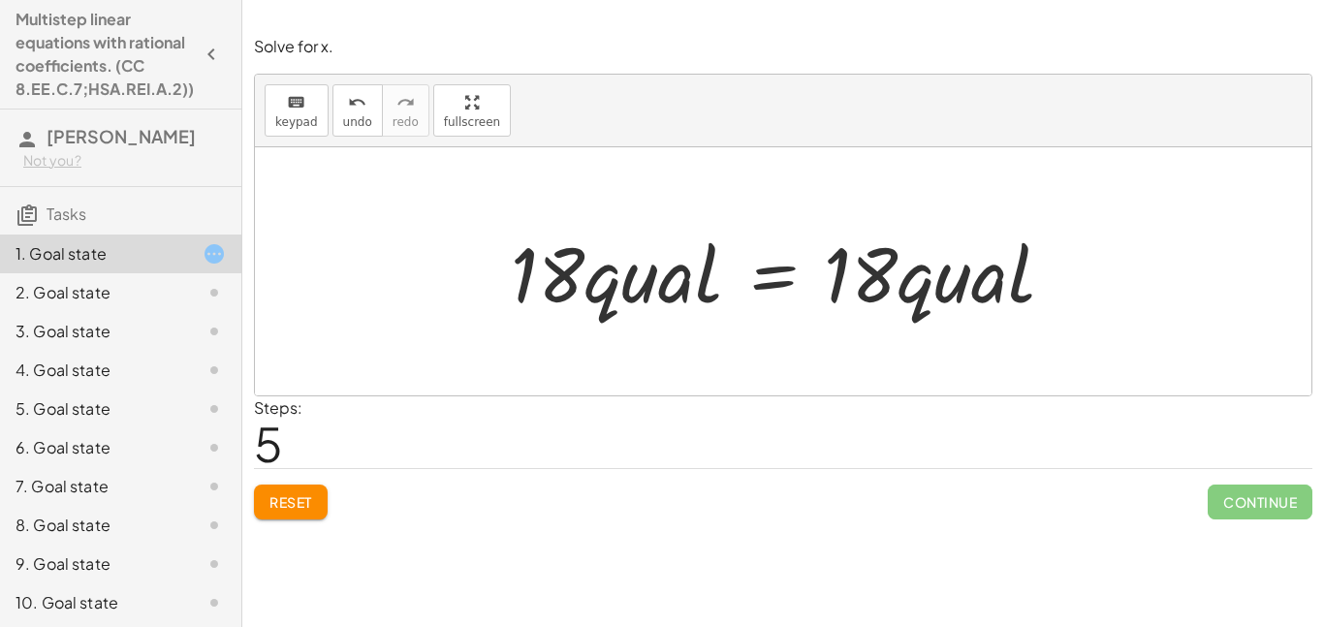
click at [589, 271] on div at bounding box center [790, 272] width 579 height 100
click at [990, 277] on div at bounding box center [790, 272] width 579 height 100
click at [728, 270] on div at bounding box center [790, 272] width 579 height 100
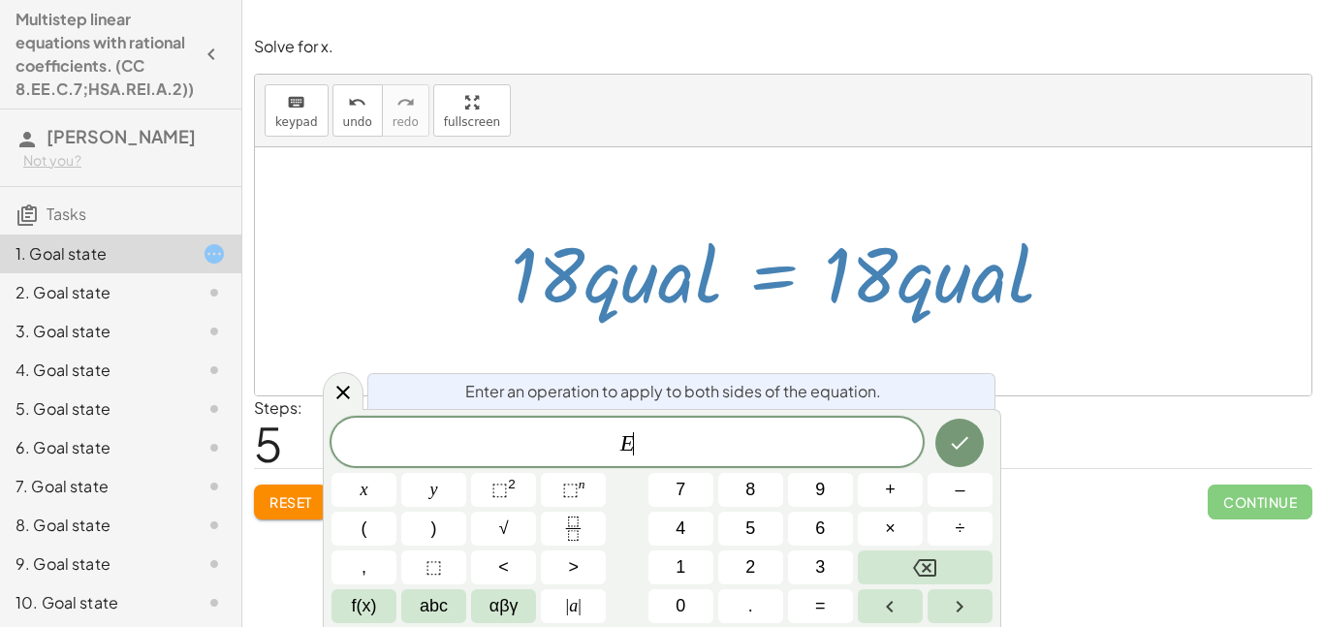
scroll to position [12, 0]
click at [663, 596] on button "0" at bounding box center [680, 606] width 65 height 34
click at [952, 445] on icon "Done" at bounding box center [960, 443] width 17 height 13
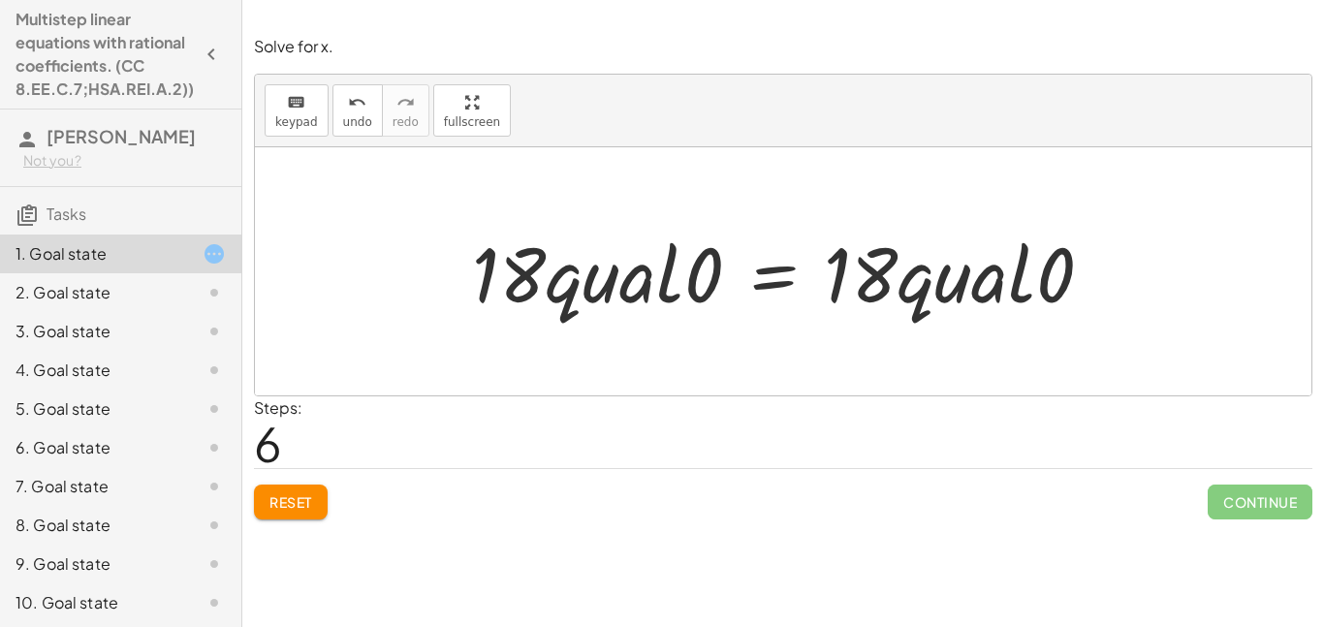
click at [925, 260] on div at bounding box center [790, 272] width 656 height 100
click at [925, 261] on div at bounding box center [790, 272] width 656 height 100
click at [312, 505] on span "Reset" at bounding box center [290, 501] width 43 height 17
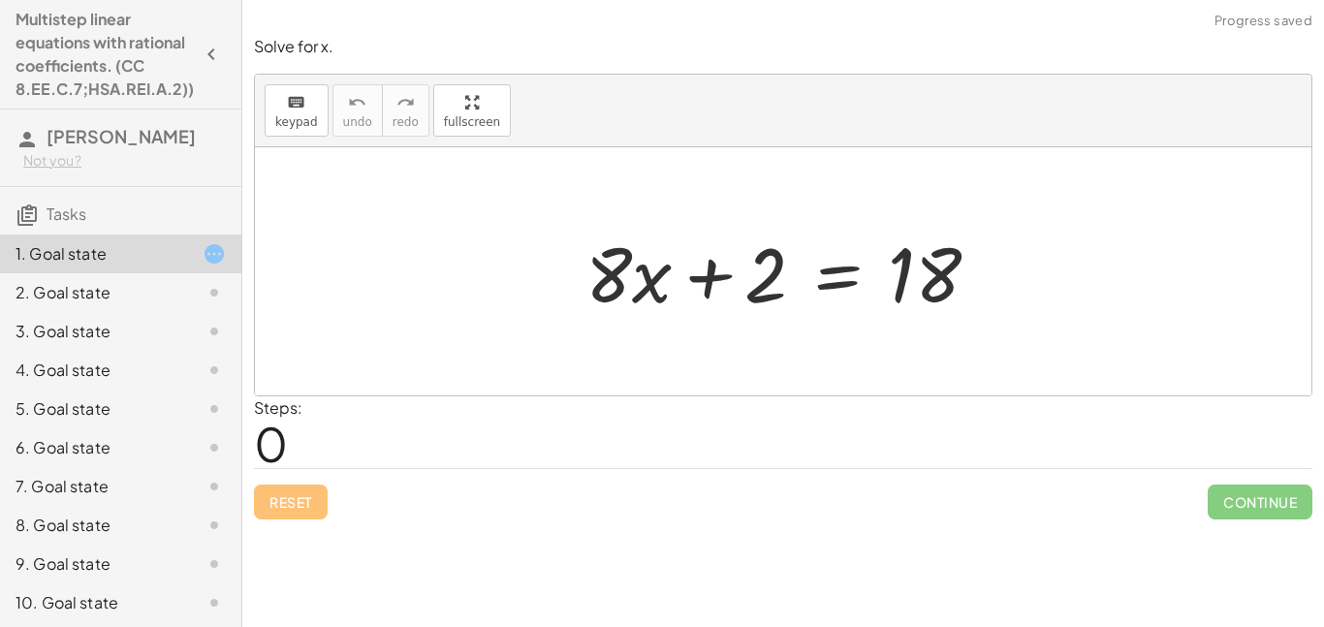
click at [626, 284] on div at bounding box center [790, 272] width 429 height 100
click at [671, 290] on div at bounding box center [790, 272] width 429 height 100
click at [615, 279] on div at bounding box center [790, 272] width 429 height 100
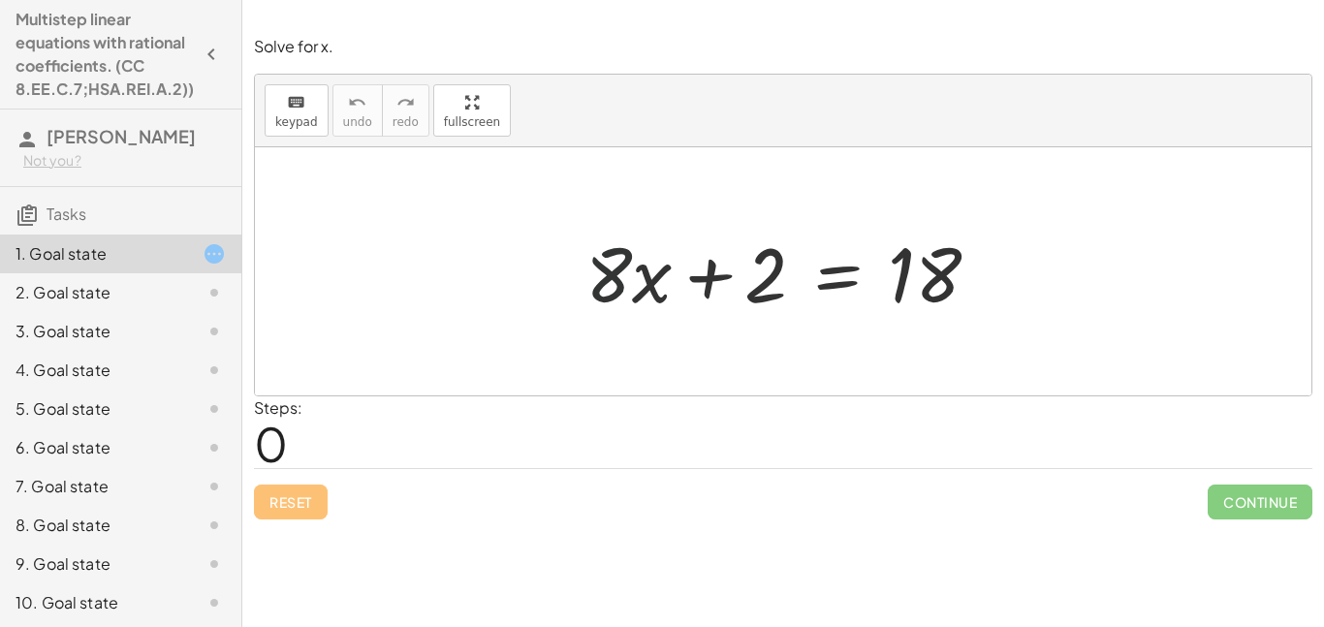
click at [615, 279] on div at bounding box center [790, 272] width 429 height 100
click at [662, 292] on div at bounding box center [790, 272] width 429 height 100
click at [657, 295] on div at bounding box center [790, 272] width 429 height 100
click at [641, 288] on div at bounding box center [790, 272] width 429 height 100
click at [741, 259] on div at bounding box center [790, 272] width 429 height 100
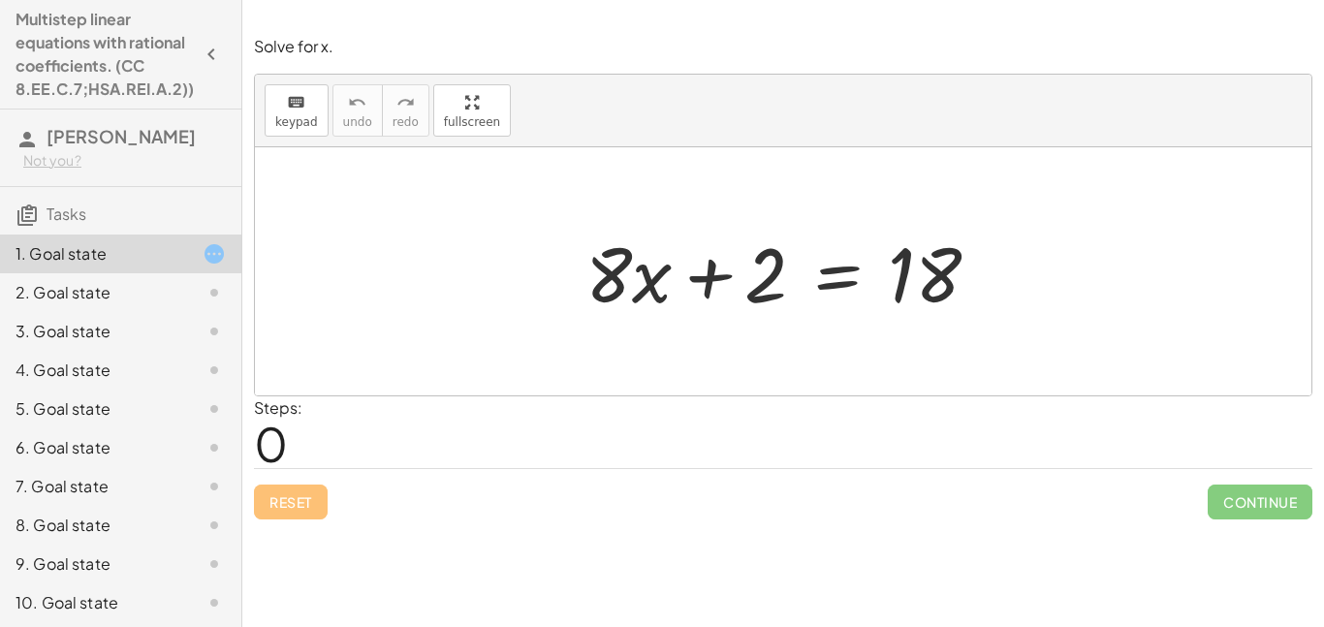
click at [758, 274] on div at bounding box center [790, 272] width 429 height 100
click at [868, 281] on div at bounding box center [790, 272] width 429 height 100
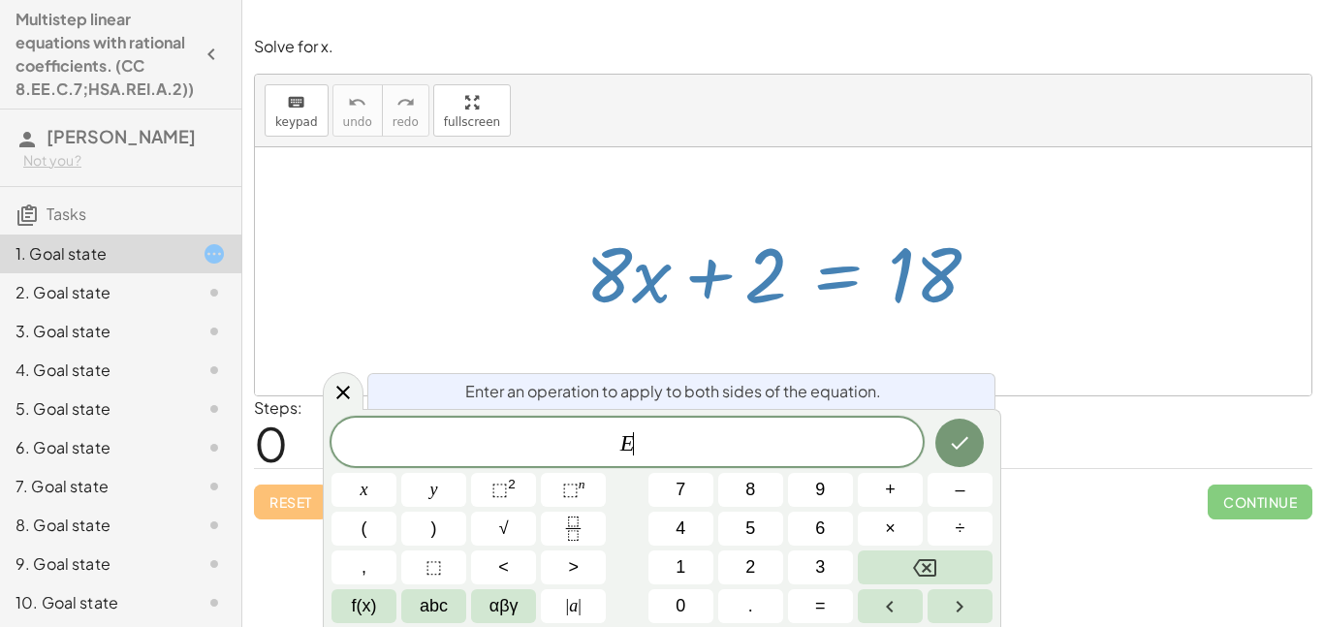
scroll to position [13, 0]
click at [983, 331] on div at bounding box center [783, 271] width 1056 height 248
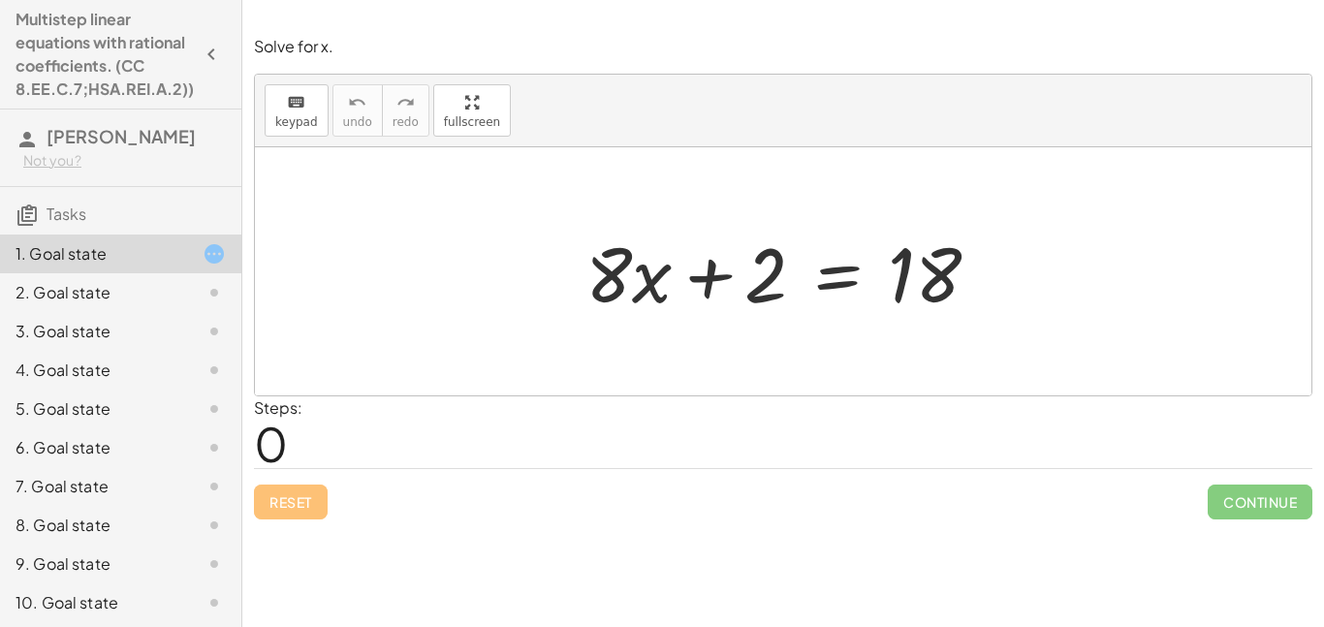
click at [635, 298] on div at bounding box center [790, 272] width 429 height 100
click at [619, 286] on div at bounding box center [790, 272] width 429 height 100
click at [704, 282] on div at bounding box center [790, 272] width 429 height 100
click at [747, 281] on div at bounding box center [790, 272] width 429 height 100
click at [784, 317] on div at bounding box center [790, 272] width 429 height 100
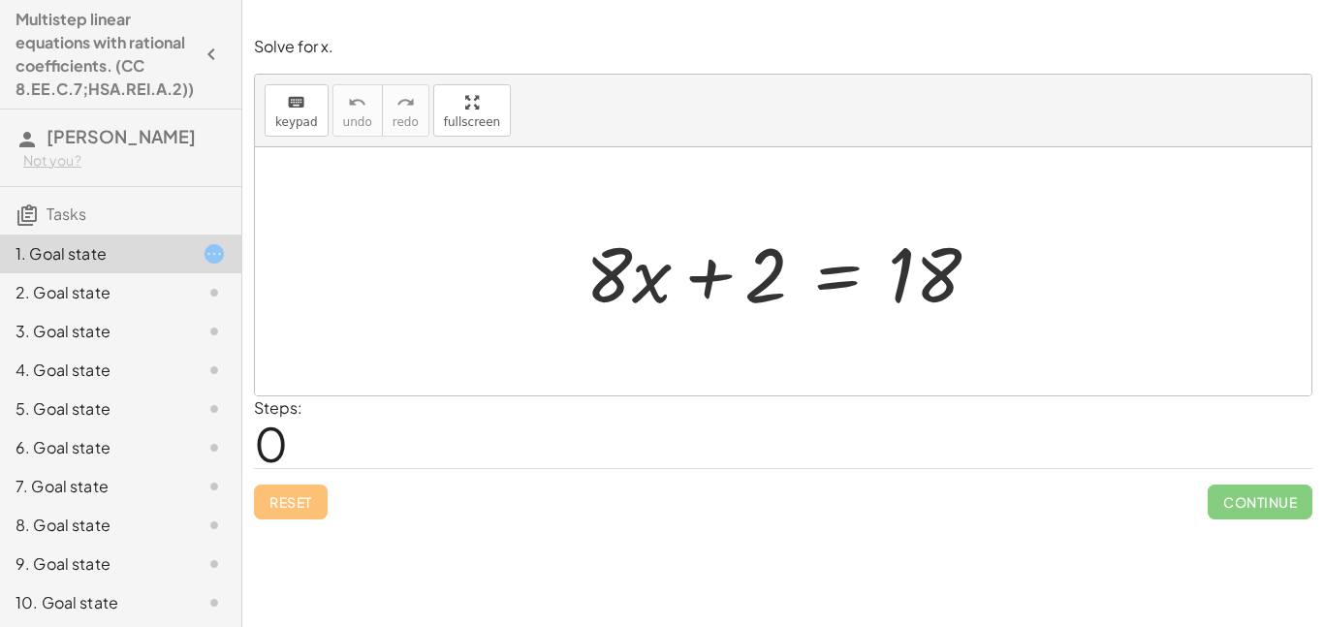
click at [880, 268] on div at bounding box center [790, 272] width 429 height 100
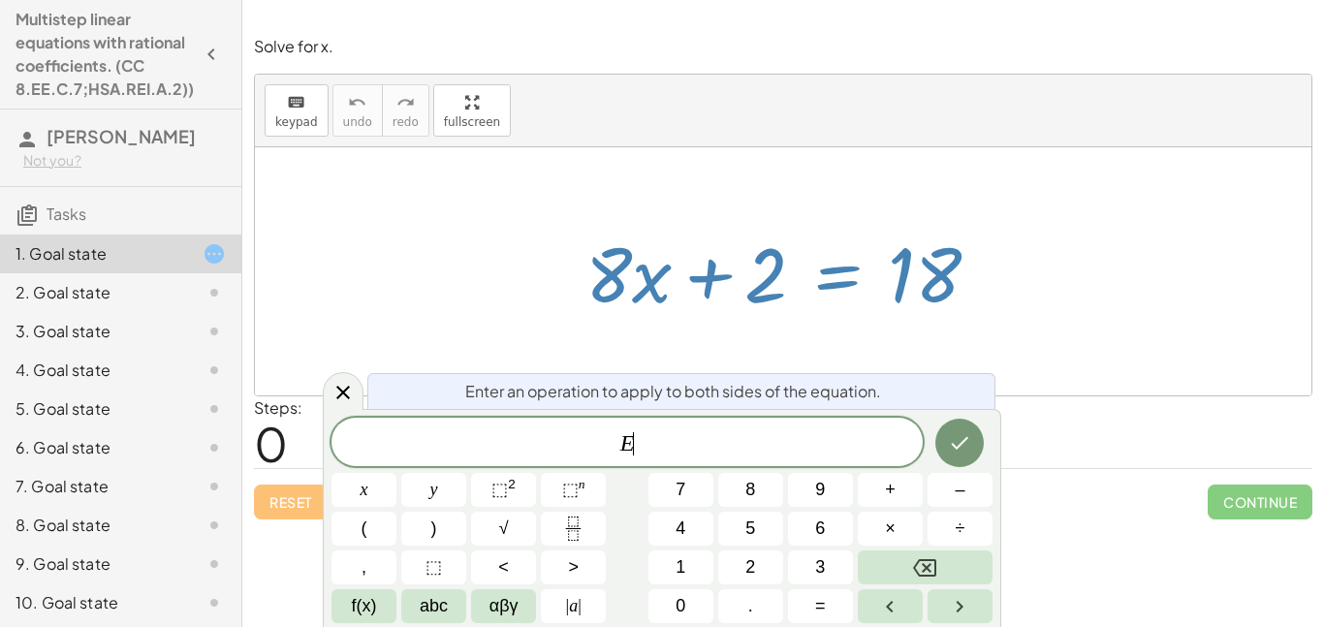
scroll to position [14, 0]
click at [930, 272] on div at bounding box center [790, 272] width 429 height 100
click at [957, 452] on icon "Done" at bounding box center [959, 442] width 23 height 23
click at [803, 281] on div at bounding box center [790, 272] width 429 height 100
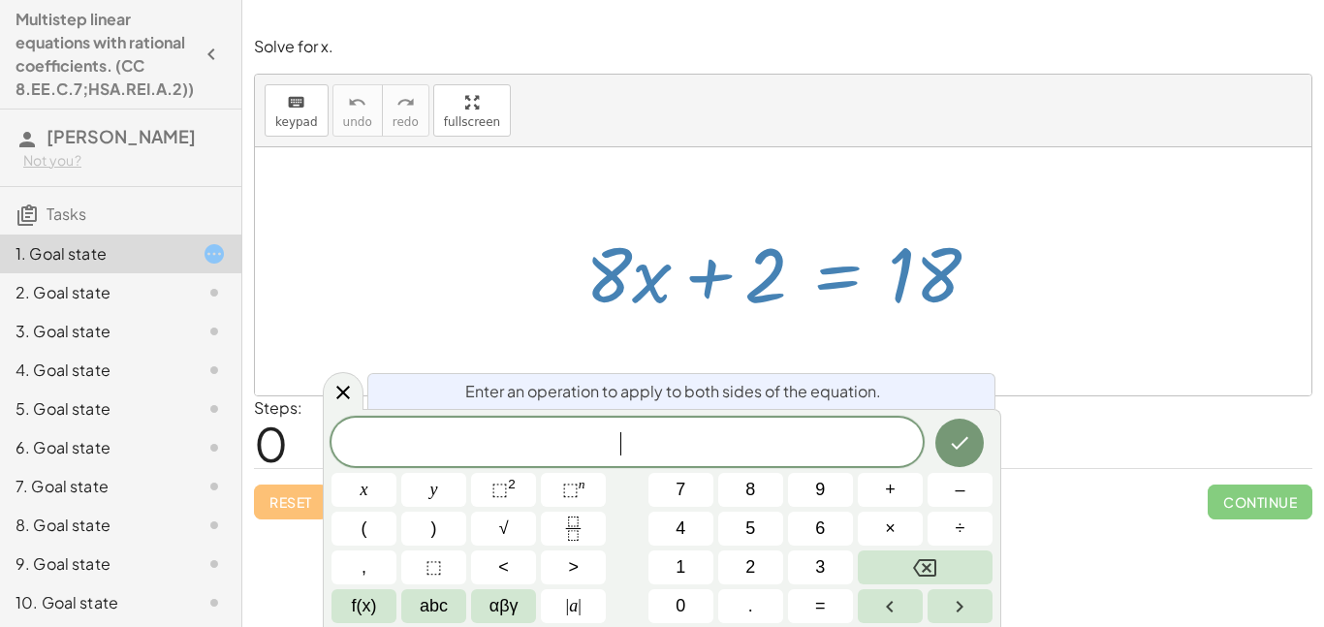
click at [926, 332] on div at bounding box center [783, 271] width 1056 height 248
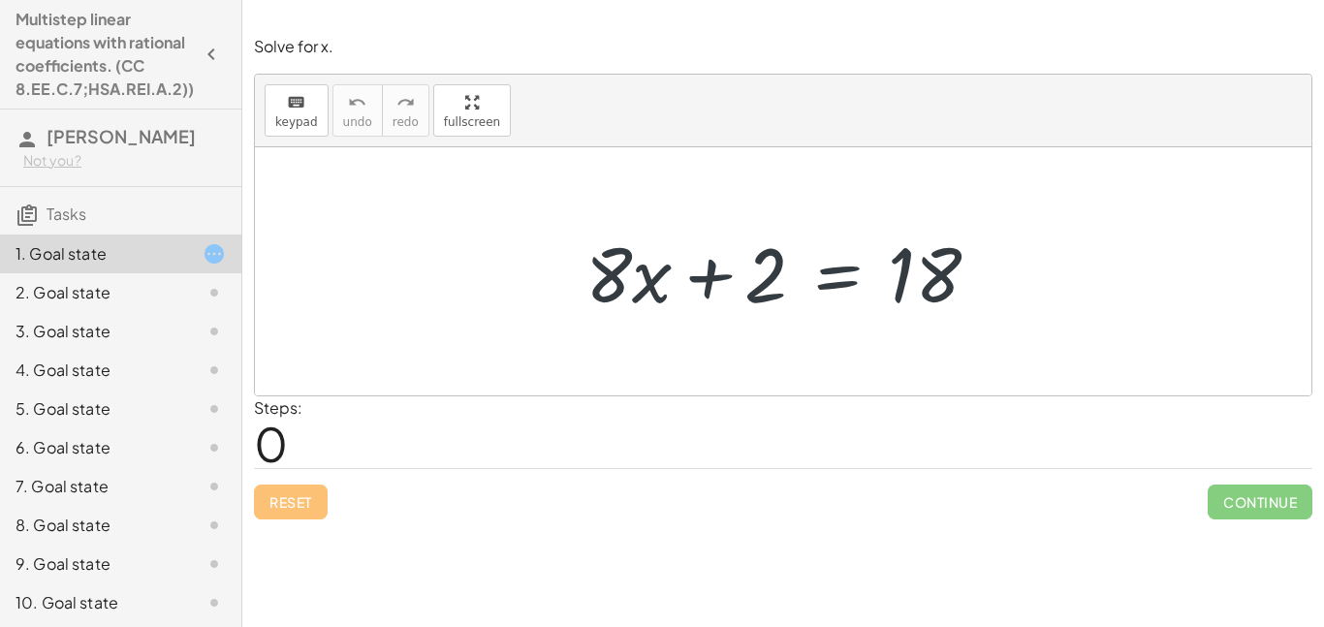
click at [798, 292] on div at bounding box center [790, 272] width 429 height 100
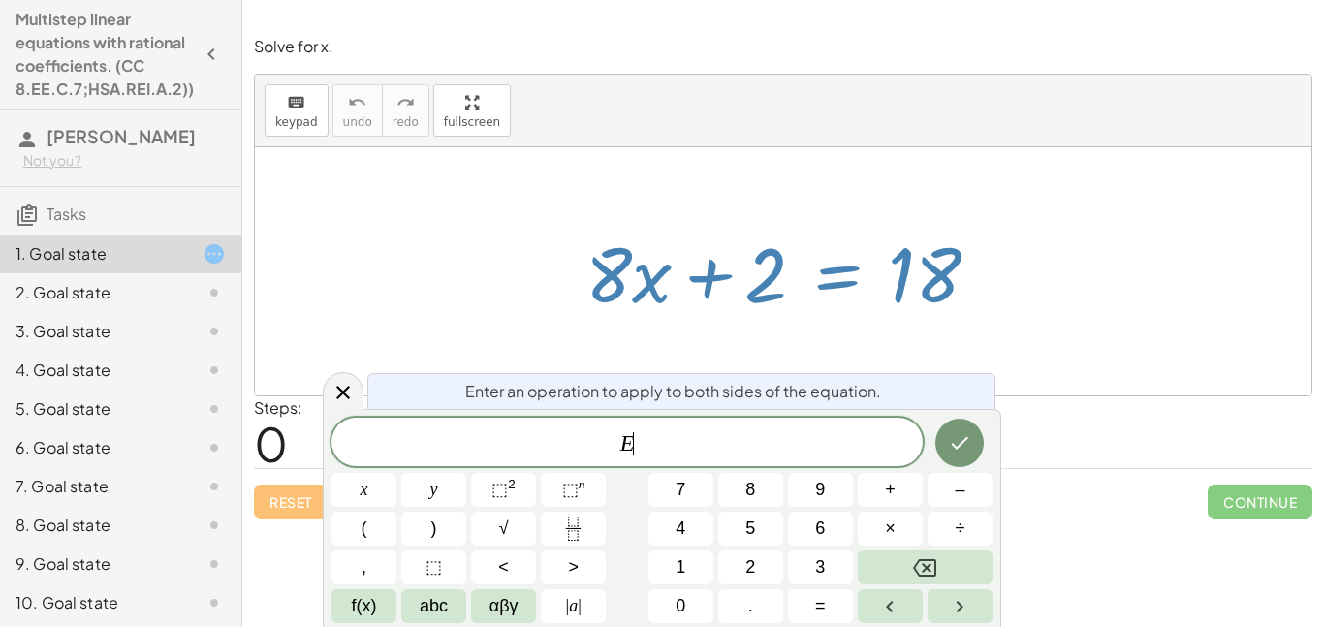
scroll to position [16, 0]
click at [769, 279] on div at bounding box center [790, 272] width 429 height 100
click at [867, 300] on div at bounding box center [790, 272] width 429 height 100
click at [811, 304] on div at bounding box center [790, 272] width 429 height 100
click at [1119, 368] on div at bounding box center [783, 271] width 1056 height 248
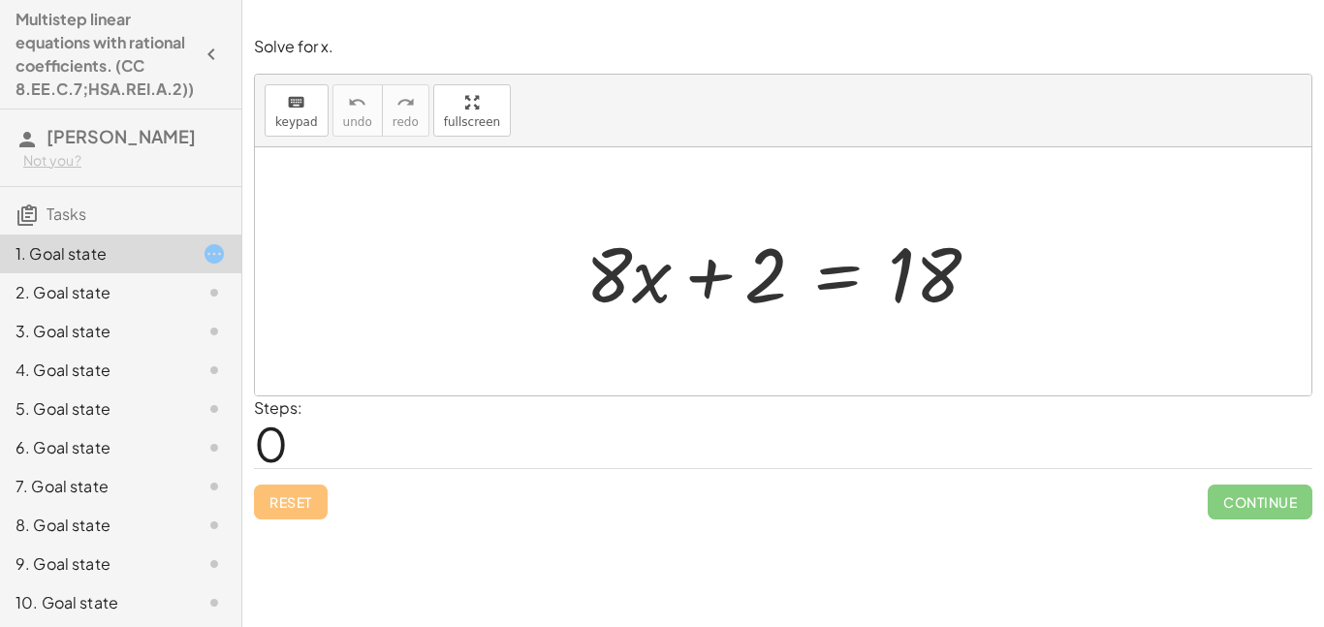
click at [759, 287] on div at bounding box center [790, 272] width 429 height 100
click at [609, 291] on div at bounding box center [790, 272] width 429 height 100
click at [662, 303] on div at bounding box center [790, 272] width 429 height 100
click at [658, 298] on div at bounding box center [790, 272] width 429 height 100
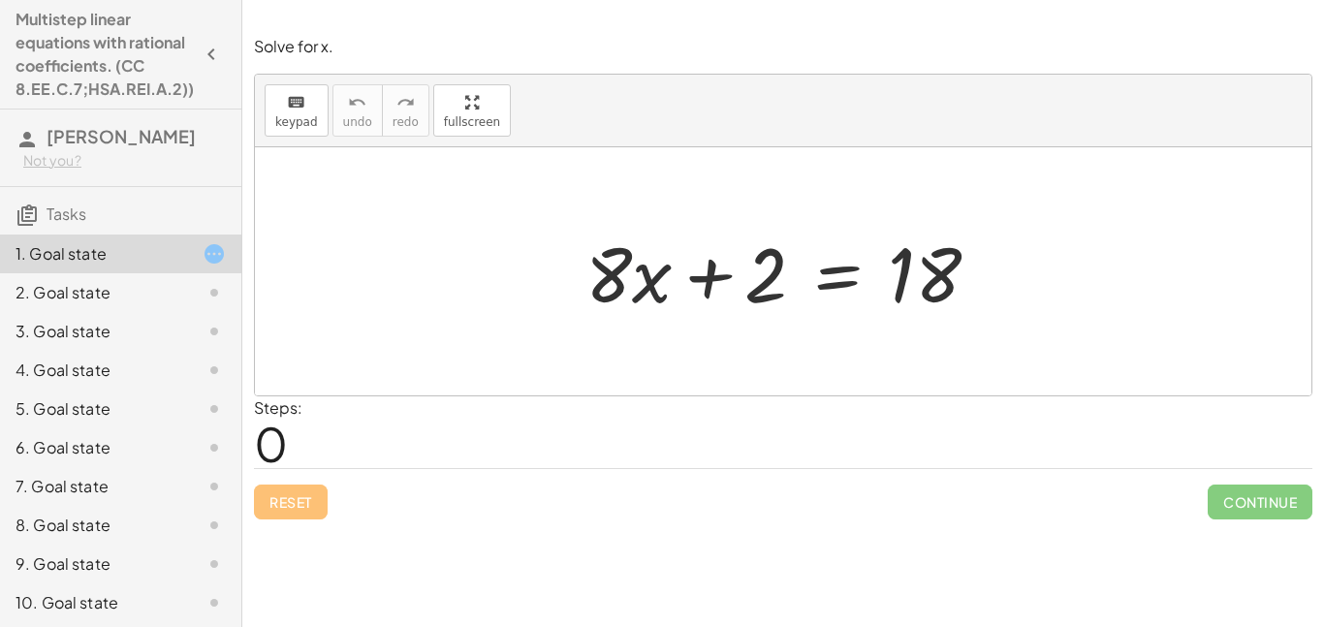
click at [658, 298] on div at bounding box center [790, 272] width 429 height 100
click at [761, 307] on div at bounding box center [790, 272] width 429 height 100
click at [697, 283] on div at bounding box center [790, 272] width 429 height 100
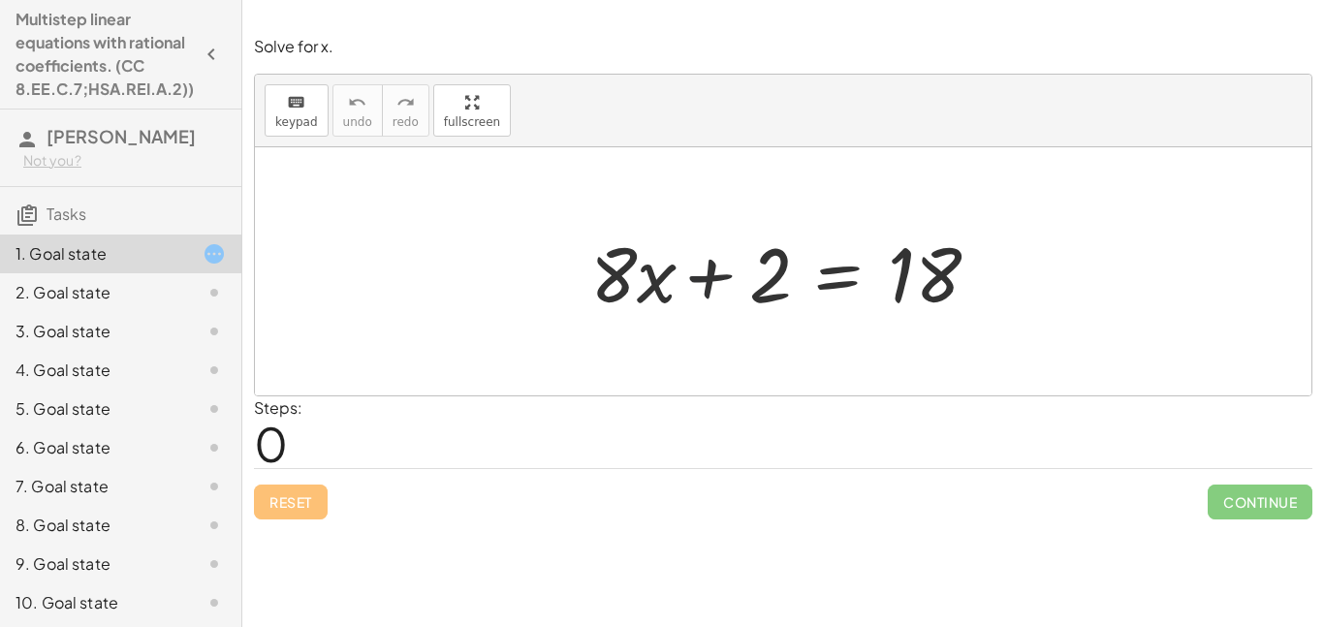
click at [697, 283] on div at bounding box center [790, 272] width 429 height 100
click at [56, 289] on div "2. Goal state" at bounding box center [94, 292] width 156 height 23
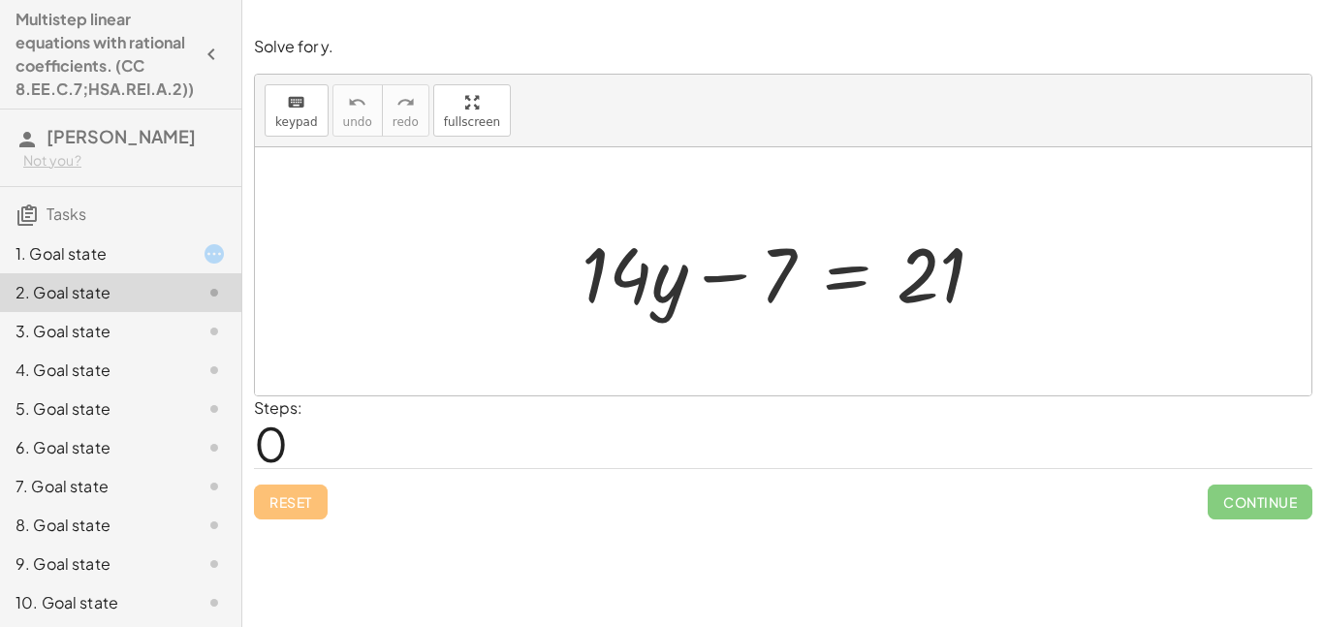
click at [756, 454] on div "Steps: 0" at bounding box center [783, 432] width 1058 height 72
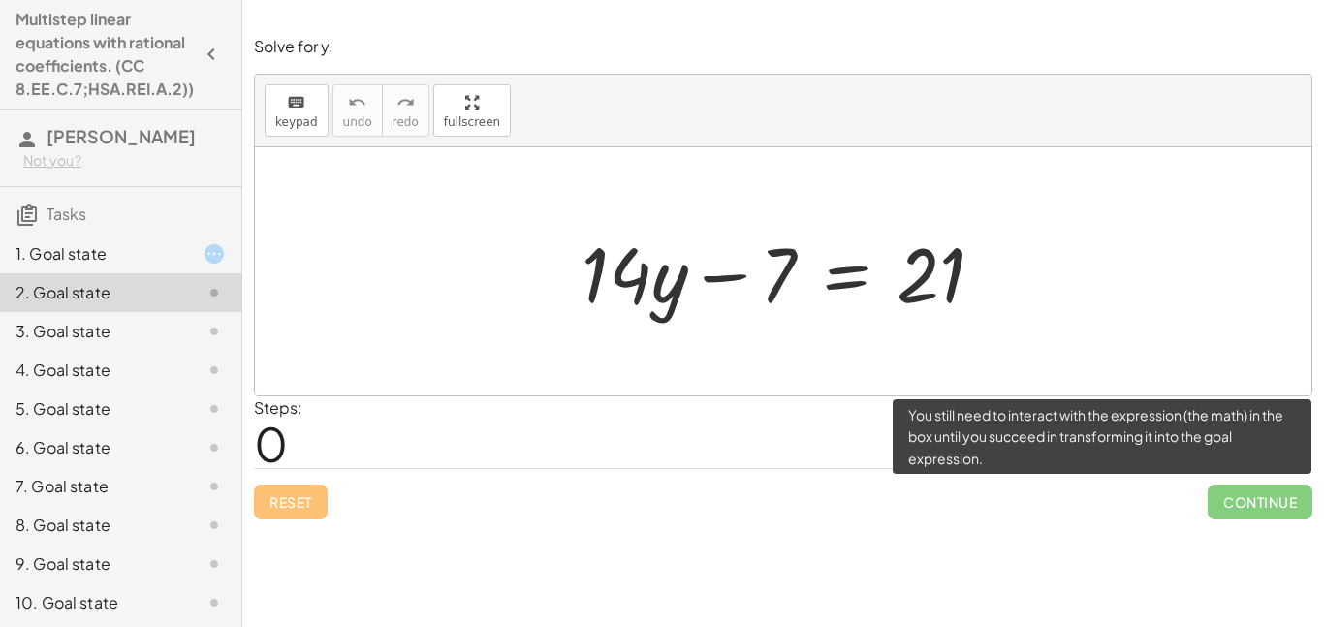
click at [1255, 497] on span "Continue" at bounding box center [1260, 502] width 105 height 35
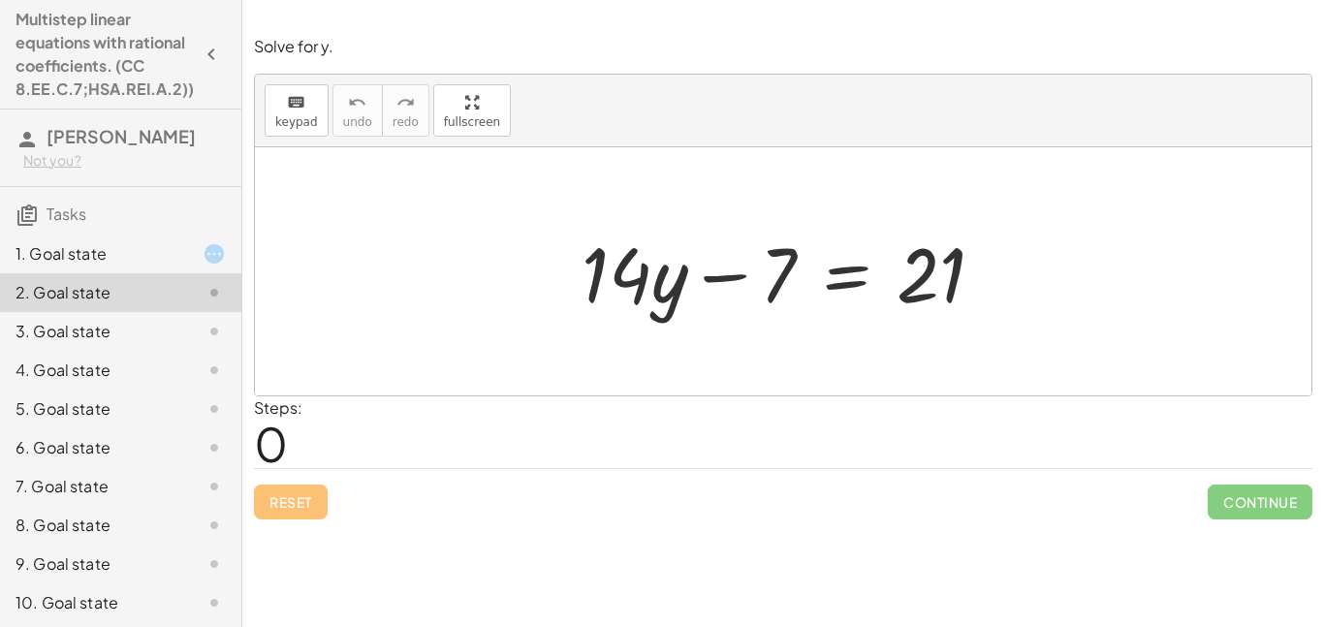
click at [186, 390] on div "3. Goal state" at bounding box center [120, 409] width 241 height 39
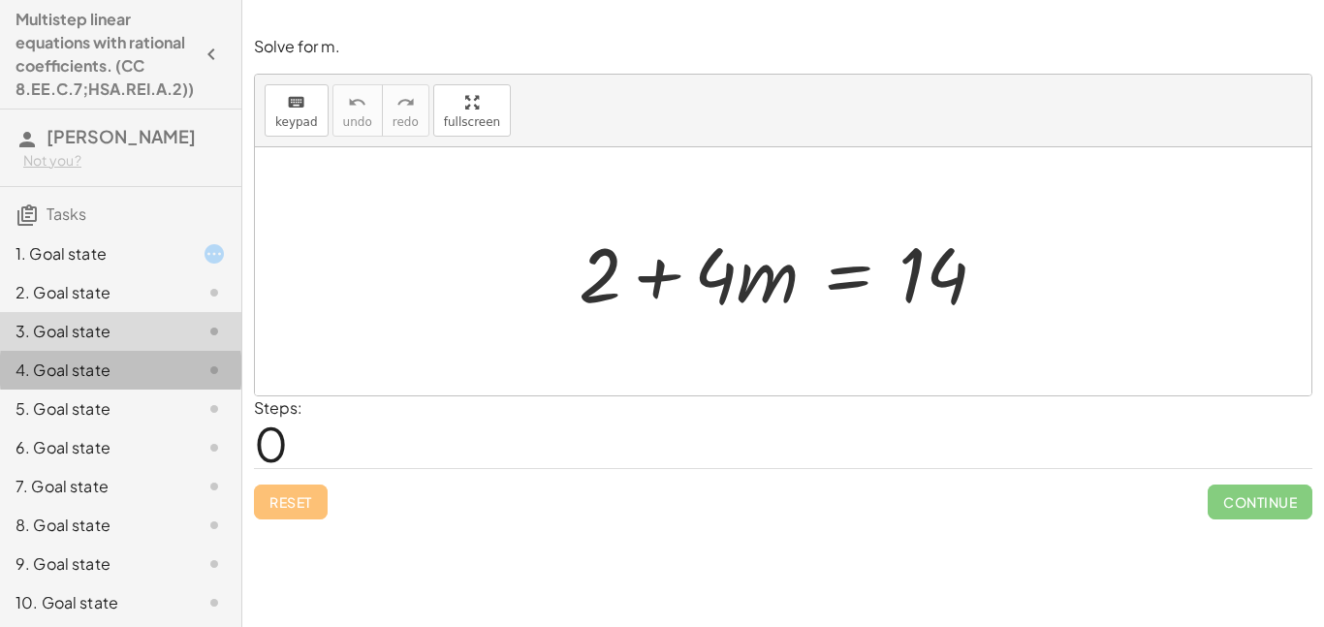
click at [155, 378] on div "4. Goal state" at bounding box center [94, 370] width 156 height 23
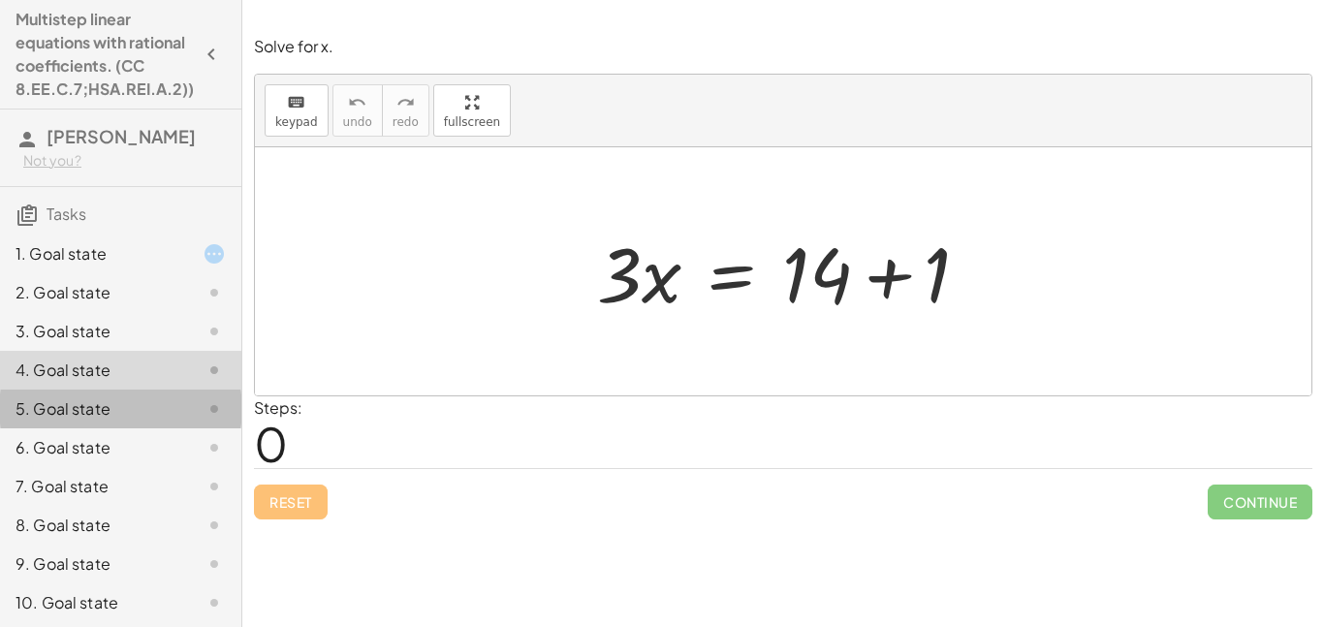
click at [155, 406] on div "5. Goal state" at bounding box center [94, 408] width 156 height 23
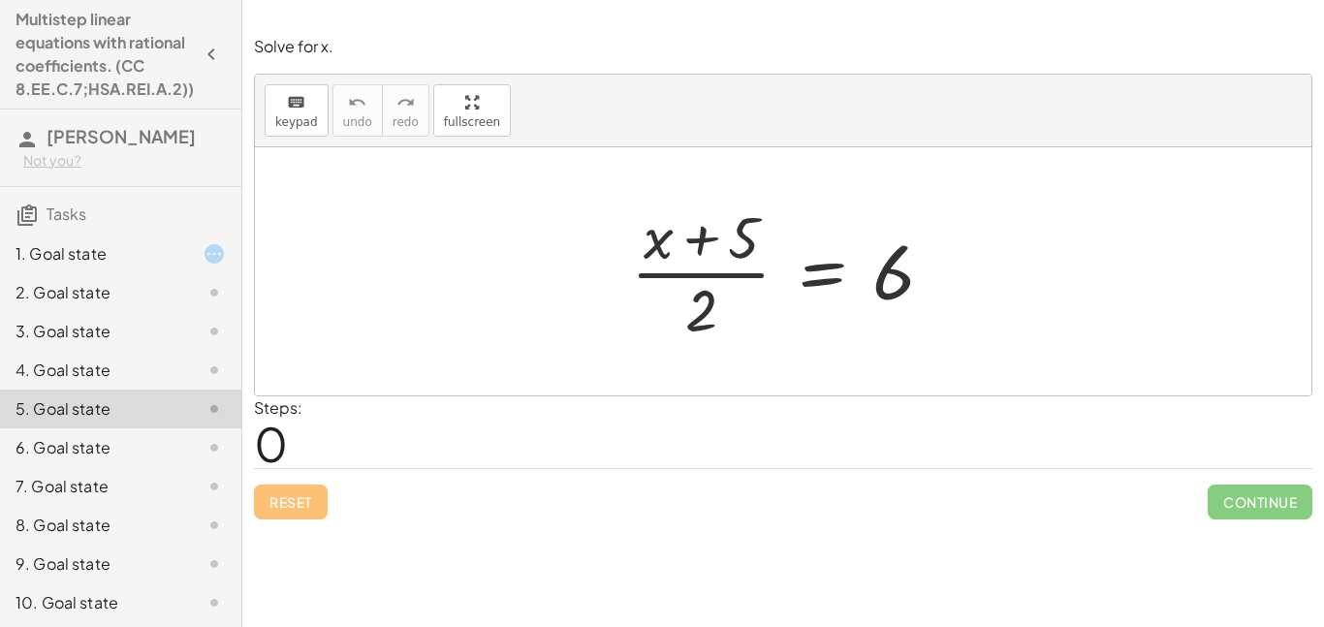
click at [126, 455] on div "6. Goal state" at bounding box center [94, 447] width 156 height 23
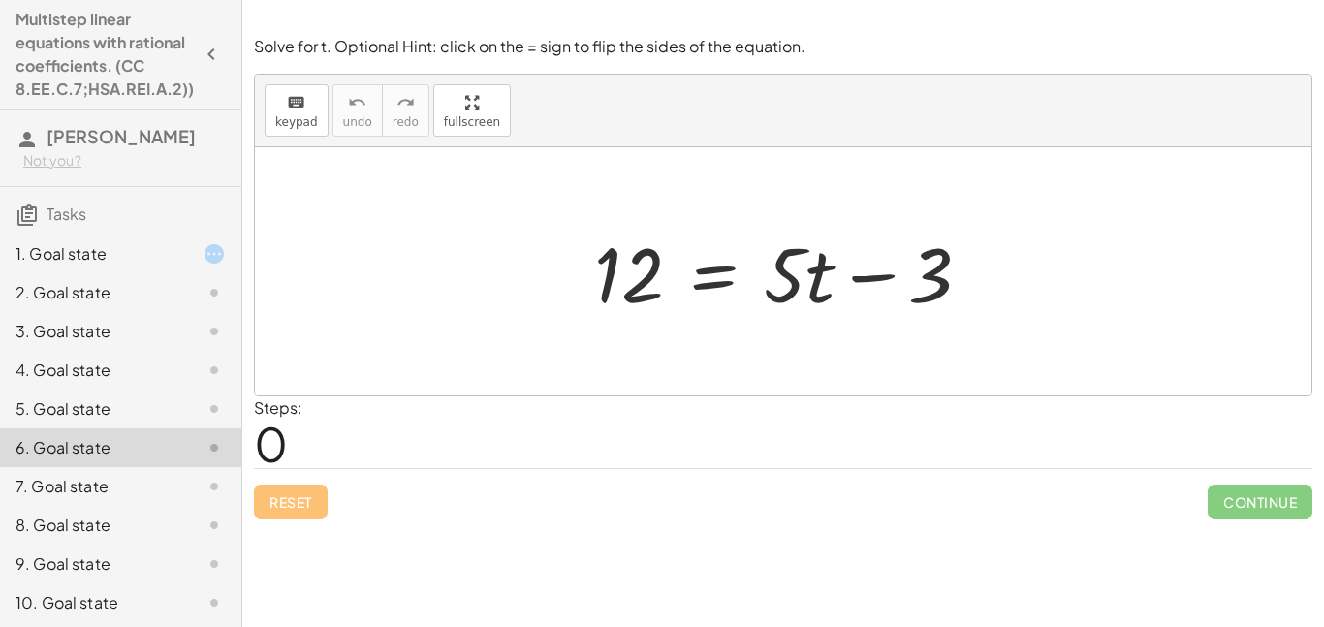
click at [51, 492] on div "7. Goal state" at bounding box center [94, 486] width 156 height 23
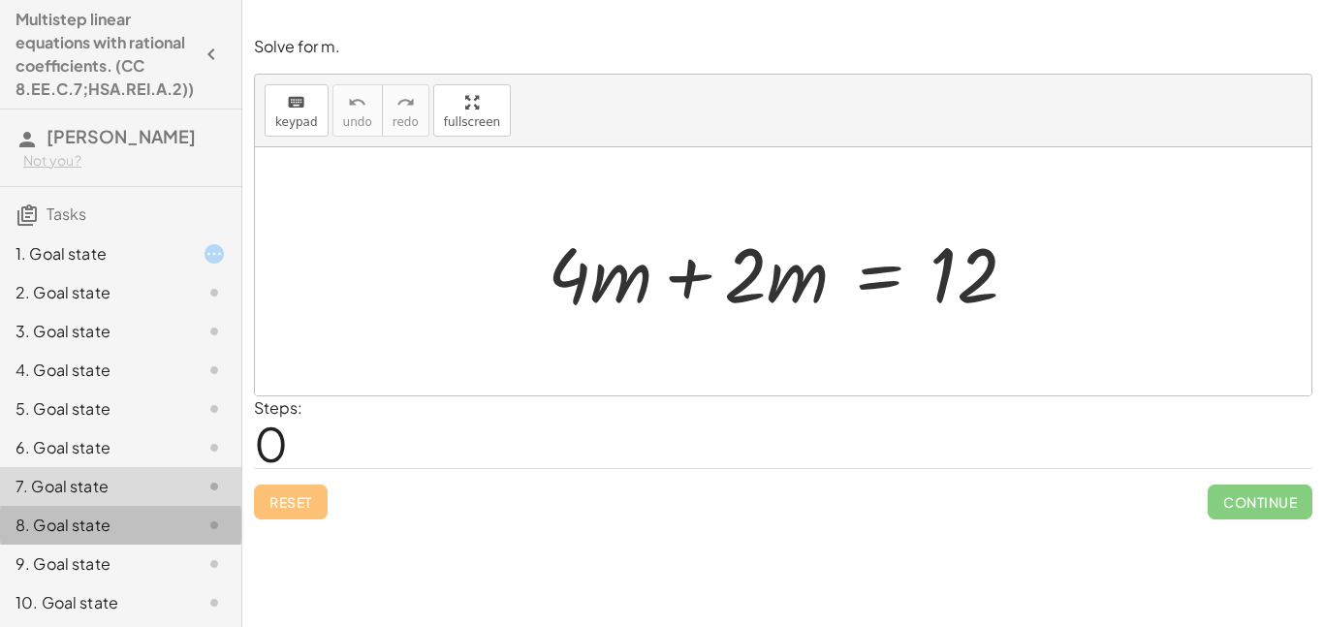
click at [194, 518] on div at bounding box center [199, 525] width 54 height 23
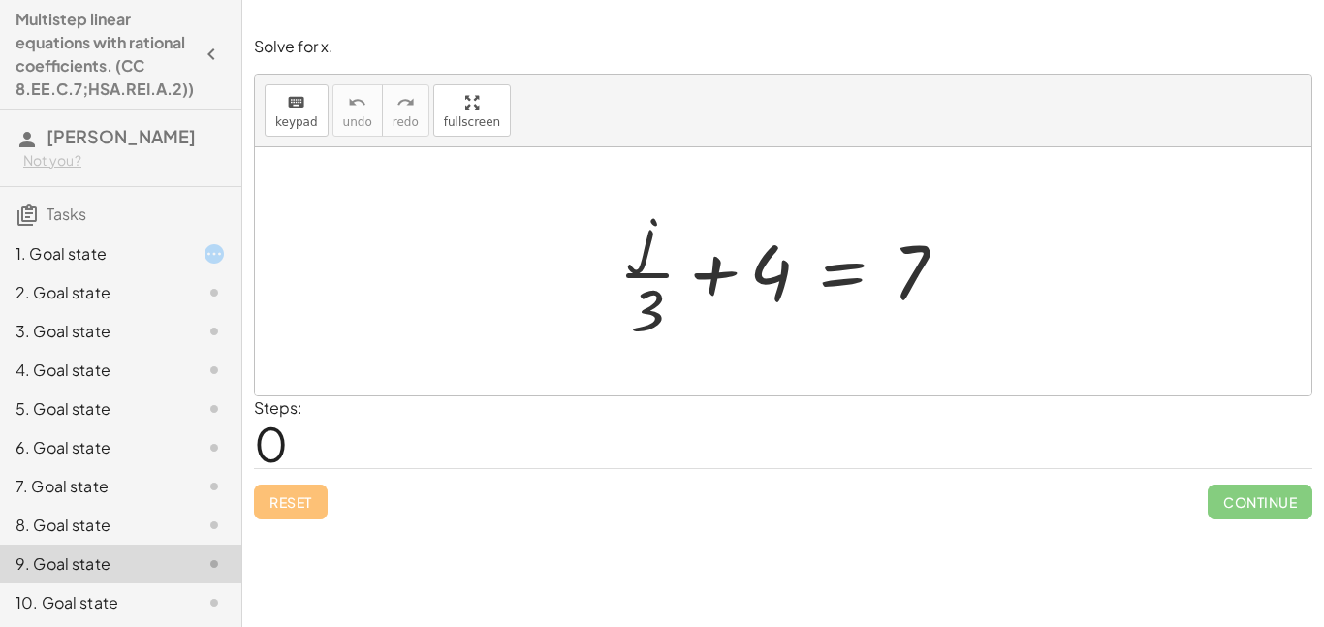
click at [173, 597] on div at bounding box center [199, 602] width 54 height 23
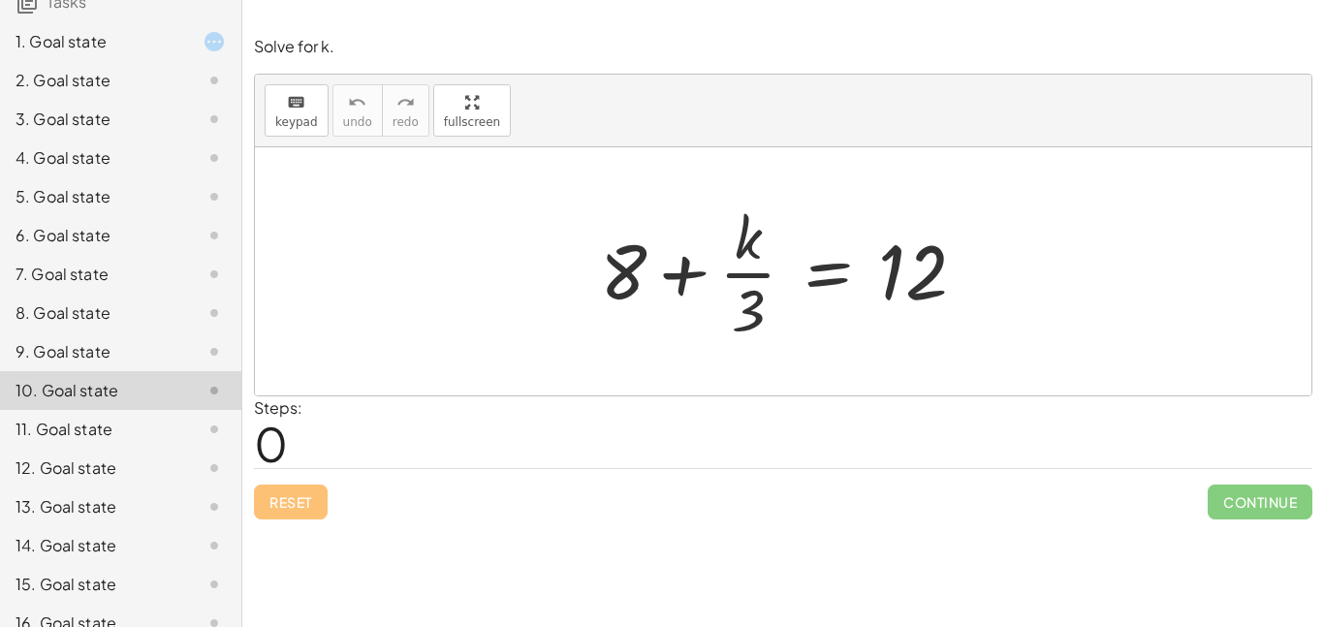
scroll to position [391, 0]
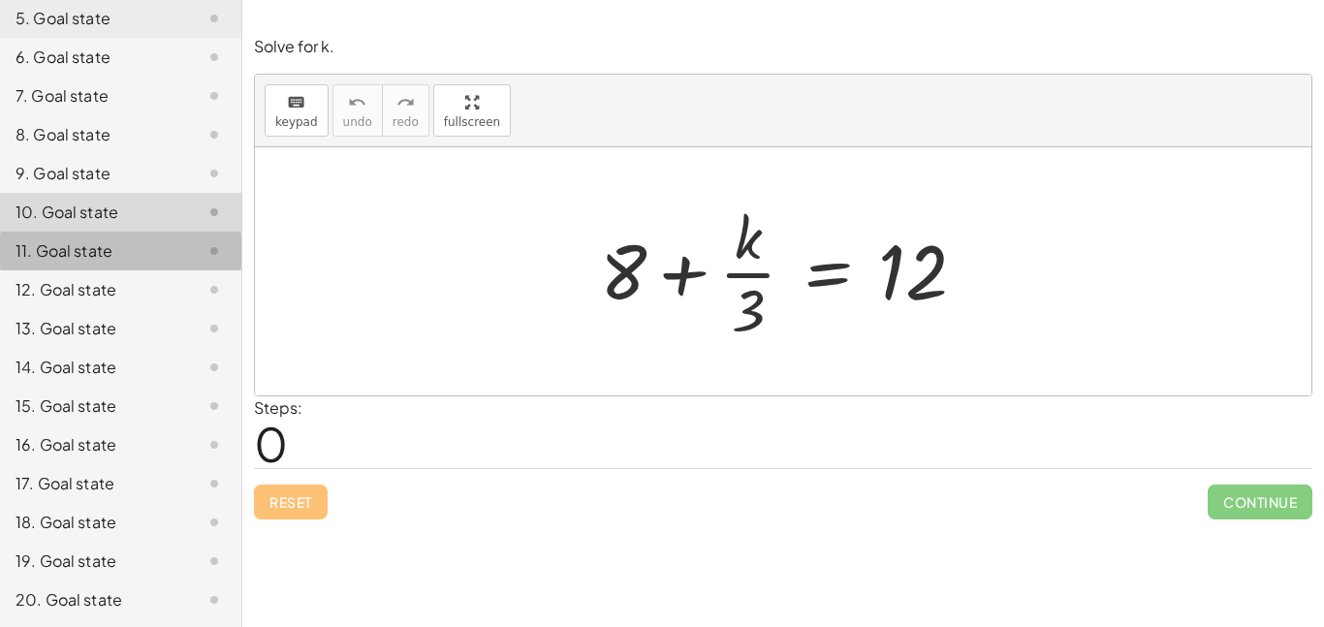
click at [193, 261] on div at bounding box center [199, 250] width 54 height 23
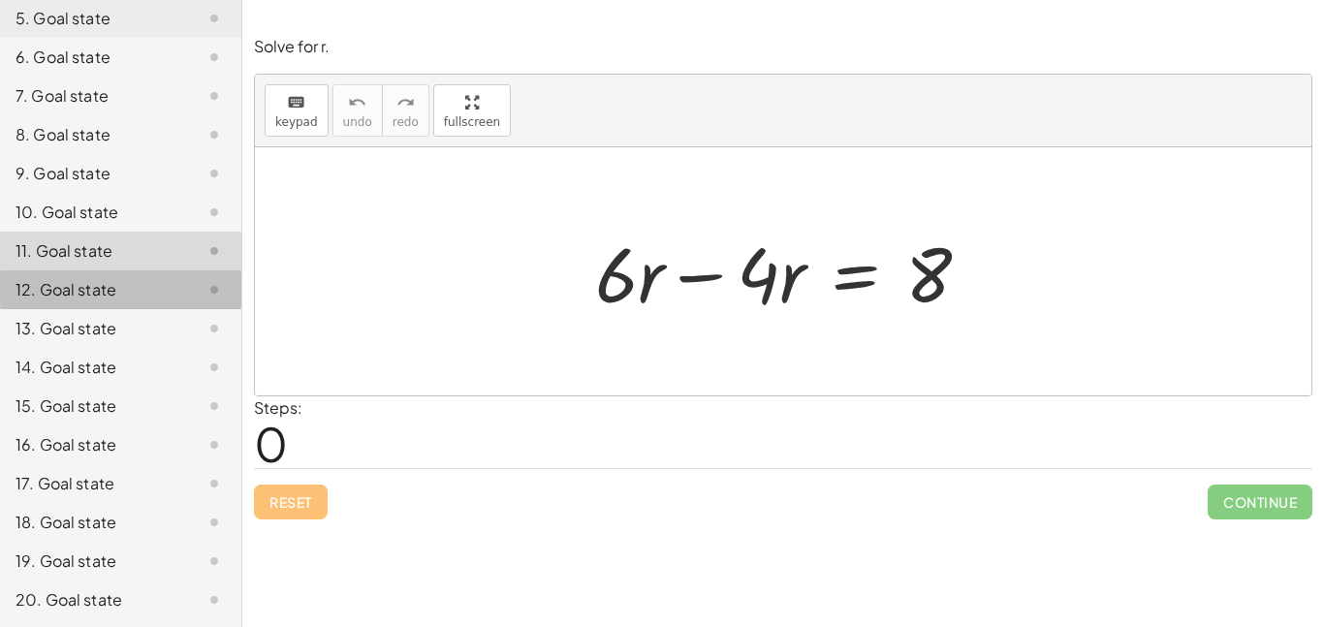
click at [155, 287] on div "12. Goal state" at bounding box center [94, 289] width 156 height 23
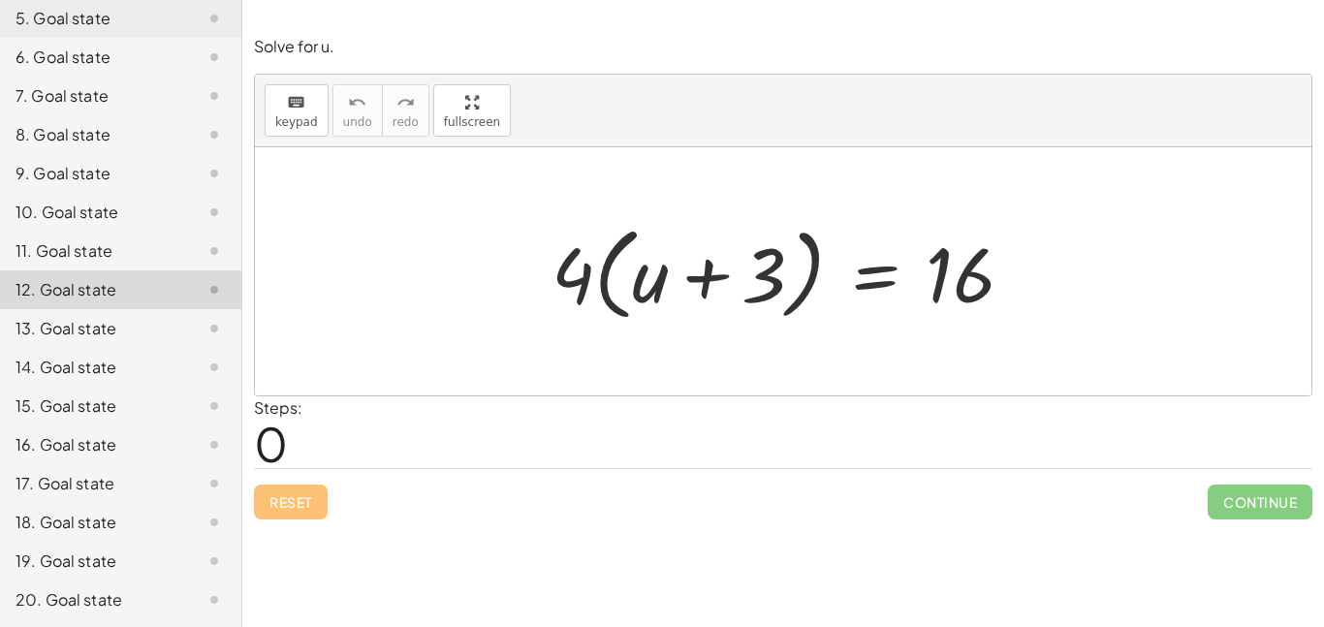
click at [156, 323] on div "13. Goal state" at bounding box center [94, 328] width 156 height 23
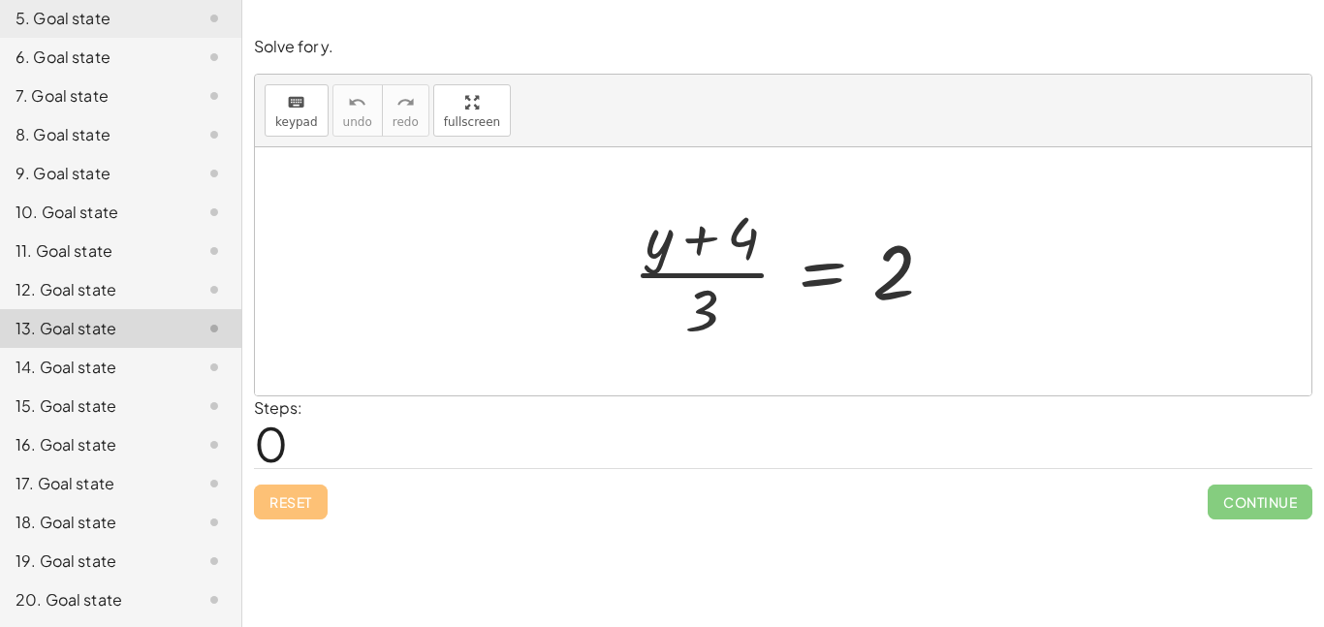
click at [157, 361] on div "14. Goal state" at bounding box center [94, 367] width 156 height 23
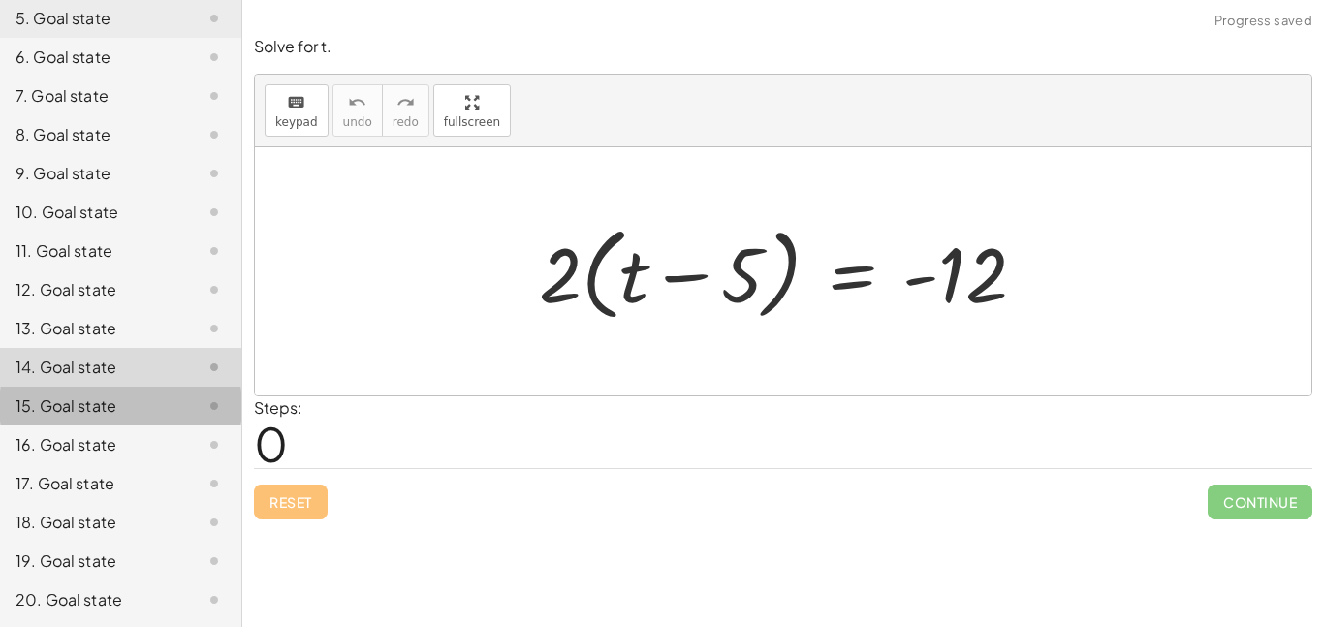
click at [155, 395] on div "15. Goal state" at bounding box center [94, 405] width 156 height 23
